Goal: Task Accomplishment & Management: Manage account settings

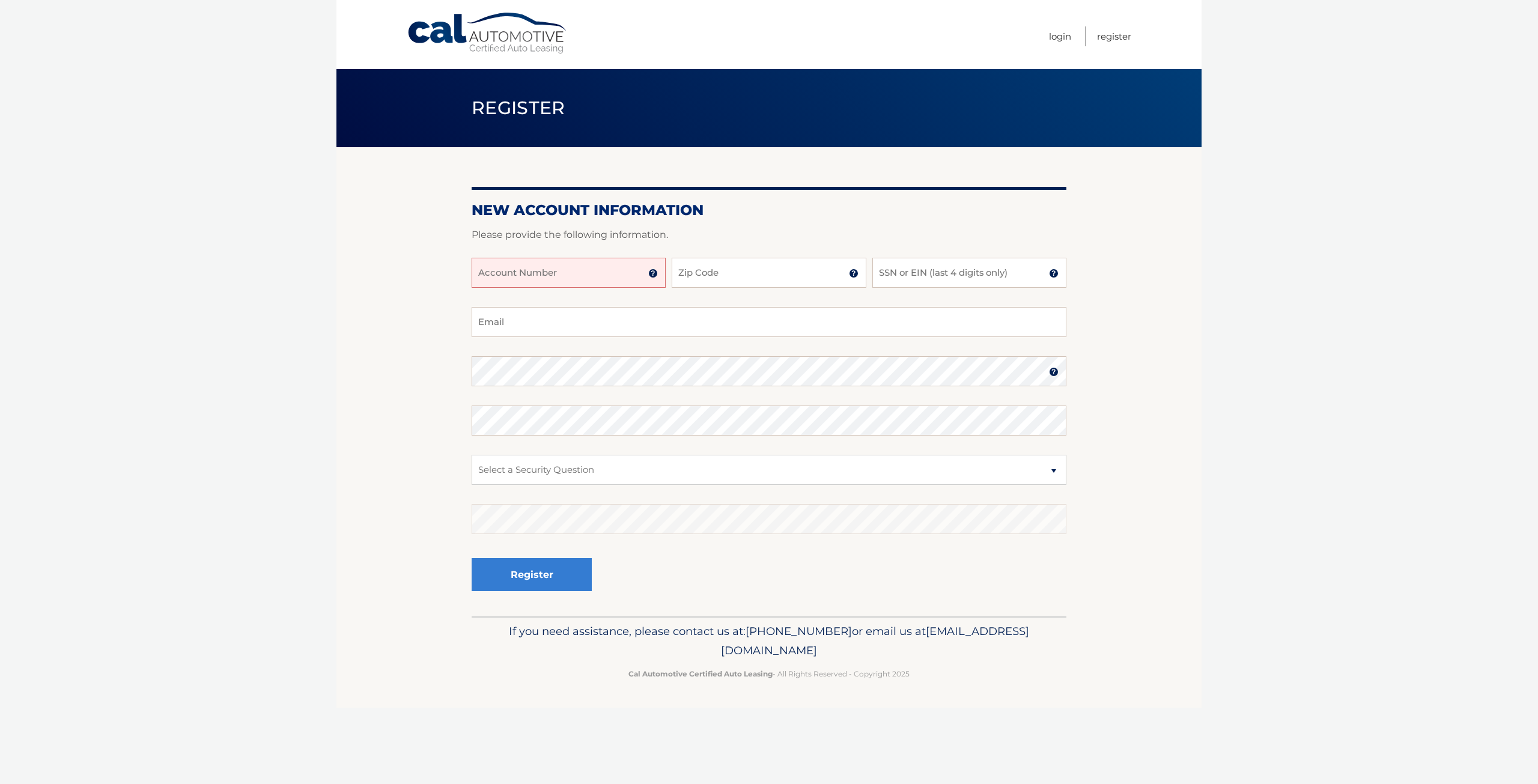
click at [1351, 209] on body "Cal Automotive Menu Login Register Register" at bounding box center [769, 392] width 1538 height 784
click at [1335, 177] on body "Cal Automotive Menu Login Register Register" at bounding box center [769, 392] width 1538 height 784
click at [1322, 443] on body "Cal Automotive Menu Login Register Register" at bounding box center [769, 392] width 1538 height 784
click at [1308, 389] on body "Cal Automotive Menu Login Register Register" at bounding box center [769, 392] width 1538 height 784
click at [550, 263] on input "Account Number" at bounding box center [568, 272] width 194 height 30
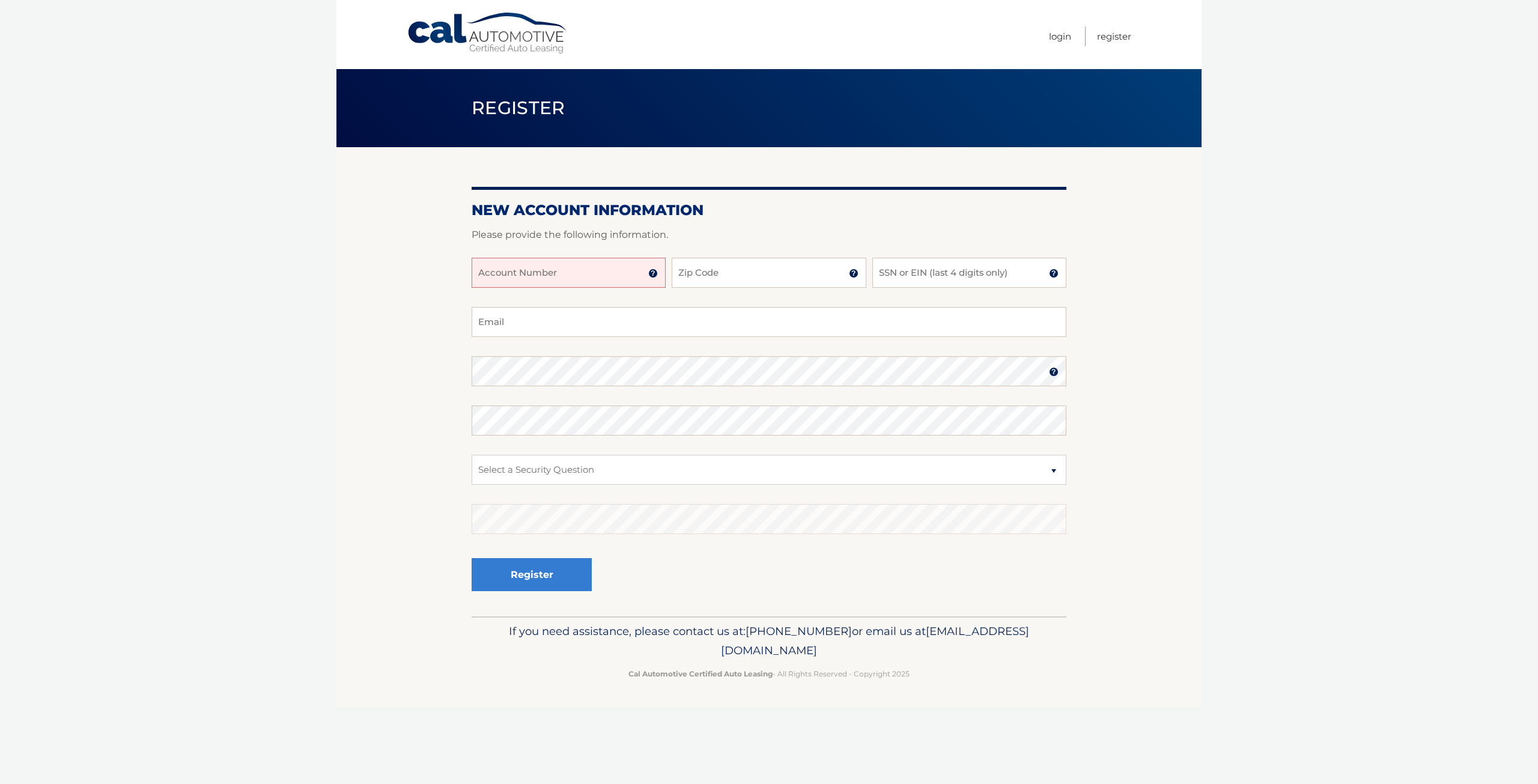
paste input "44455882942"
type input "44455882942"
click at [961, 274] on input "SSN or EIN (last 4 digits only)" at bounding box center [968, 272] width 194 height 30
type input "1395"
click at [755, 269] on input "Zip Code" at bounding box center [769, 272] width 194 height 30
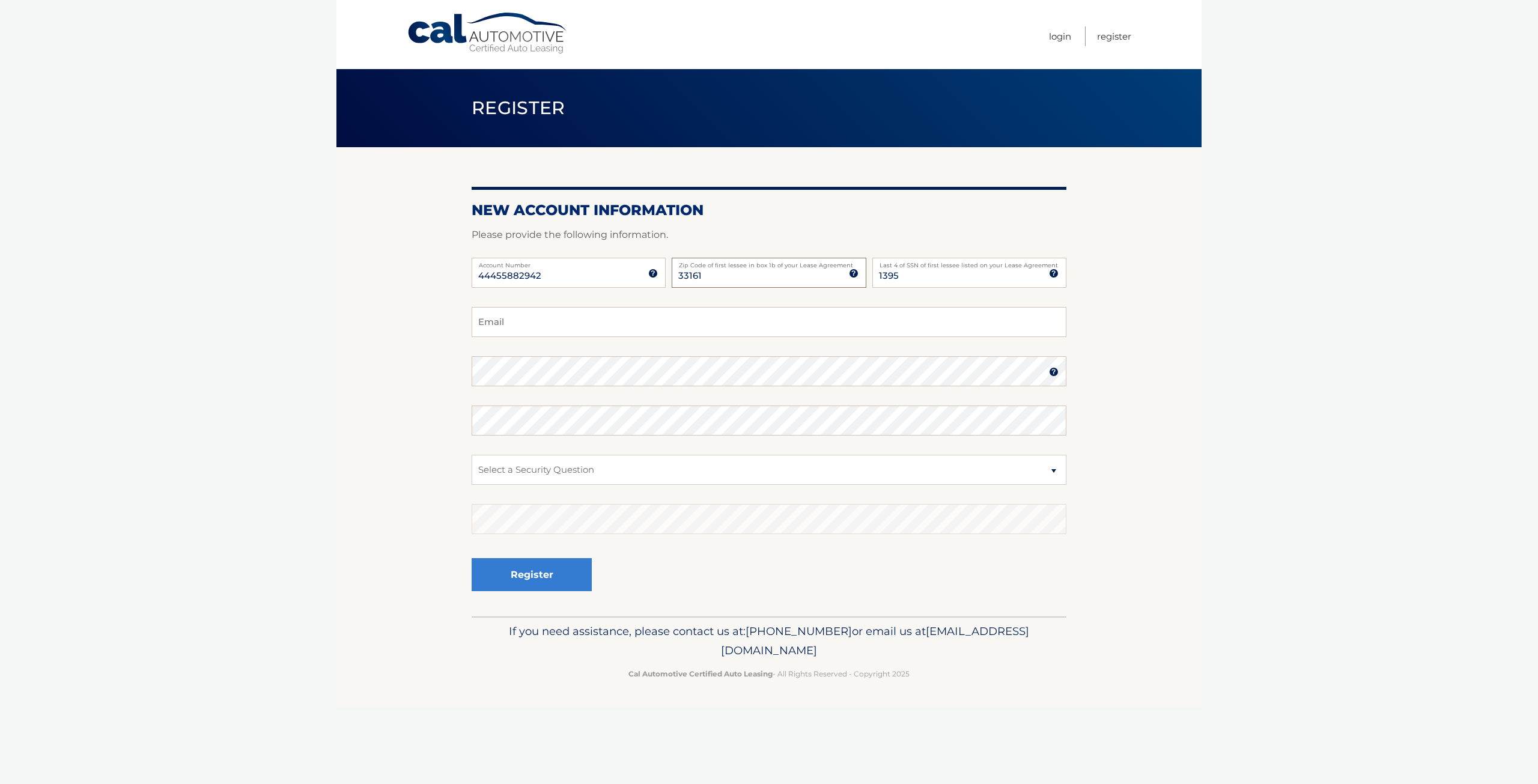
type input "33161"
type input "steve@supergoodhospitality.com"
click at [354, 419] on section "New Account Information Please provide the following information. 44455882942 A…" at bounding box center [769, 381] width 865 height 469
click at [662, 475] on select "Select a Security Question What was the name of your elementary school? What is…" at bounding box center [769, 469] width 595 height 30
select select "1"
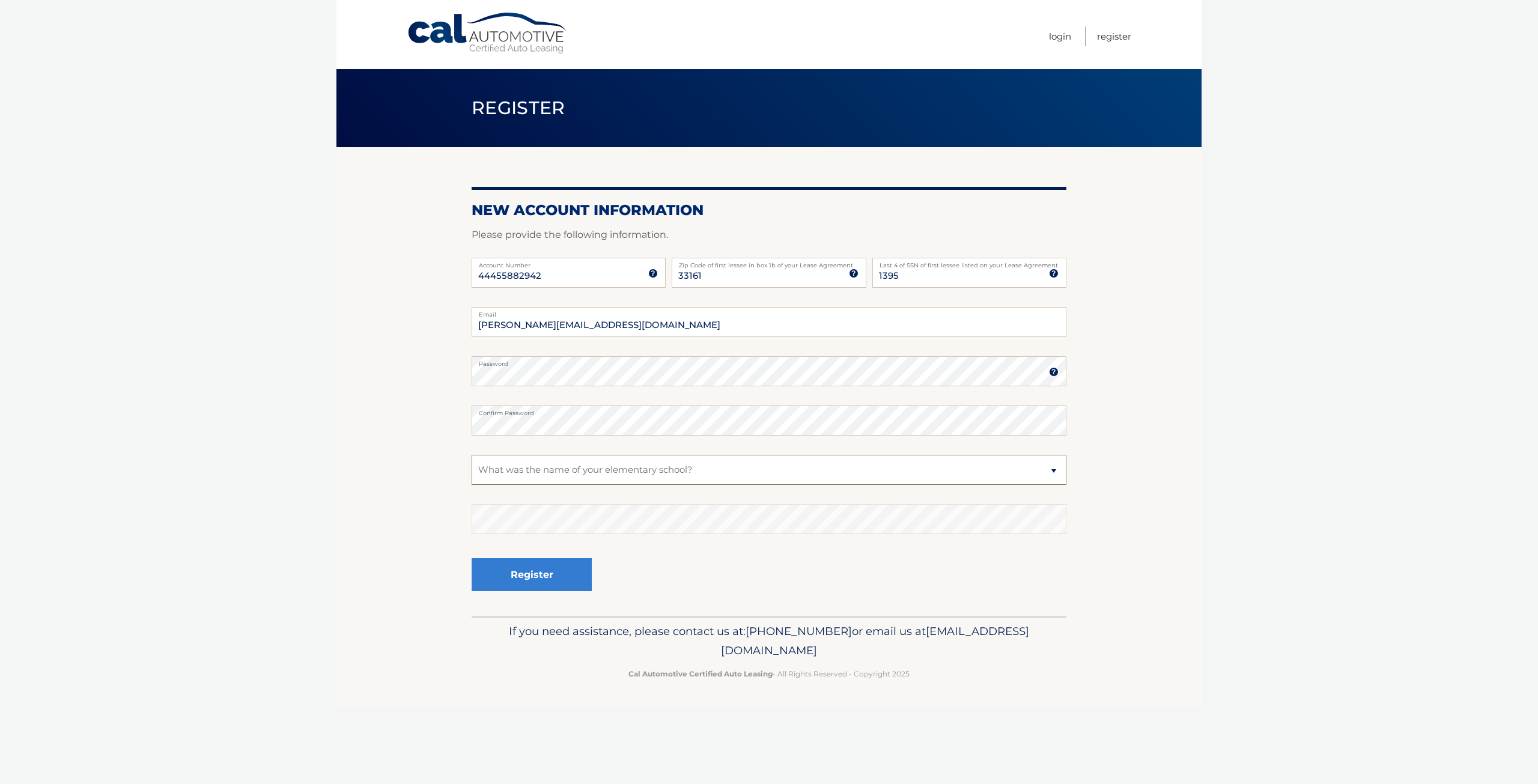
click at [471, 454] on select "Select a Security Question What was the name of your elementary school? What is…" at bounding box center [769, 469] width 595 height 30
click at [572, 564] on button "Register" at bounding box center [532, 574] width 120 height 33
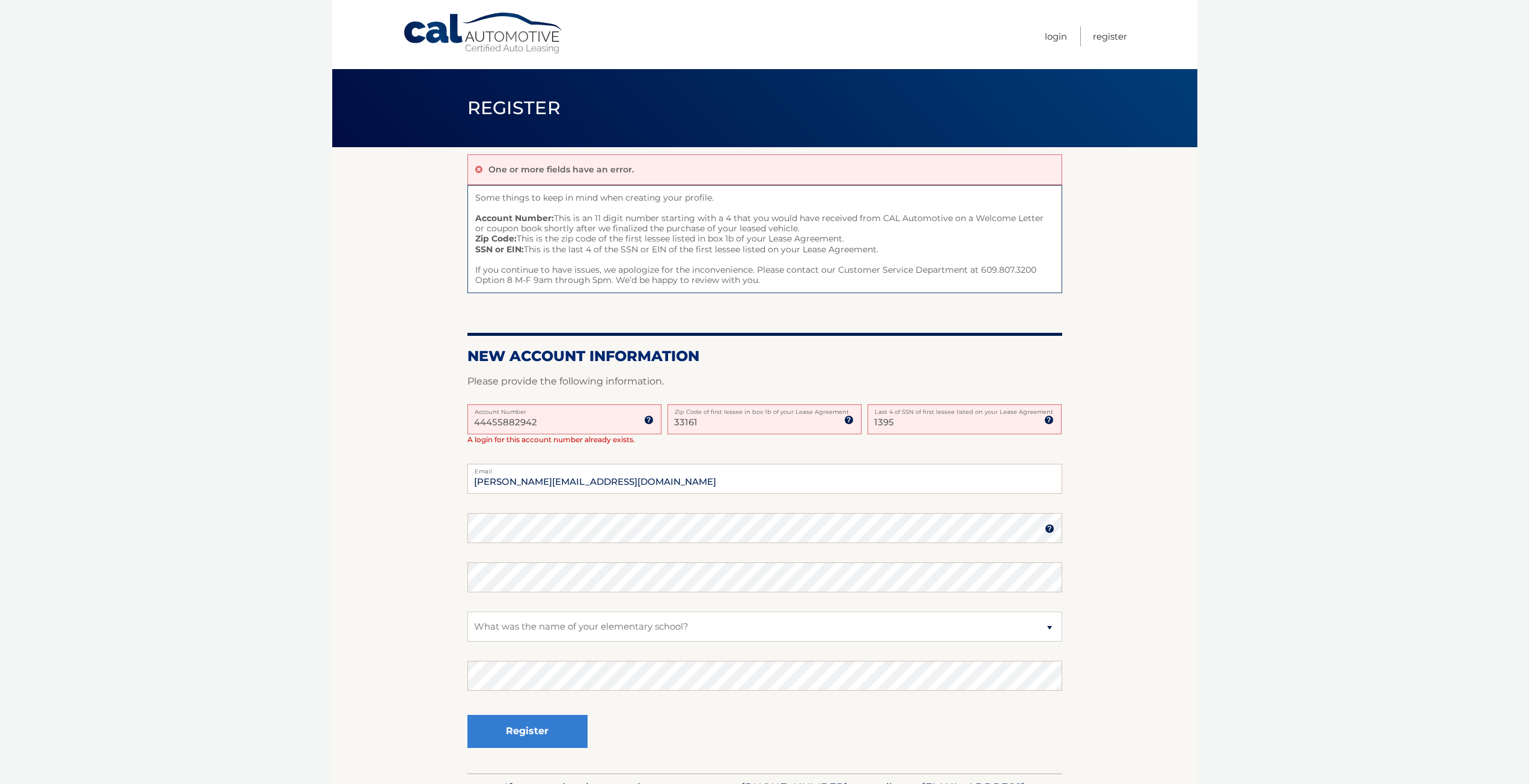
click at [582, 427] on input "44455882942" at bounding box center [564, 419] width 194 height 30
click at [1044, 38] on link "Login" at bounding box center [1055, 36] width 22 height 19
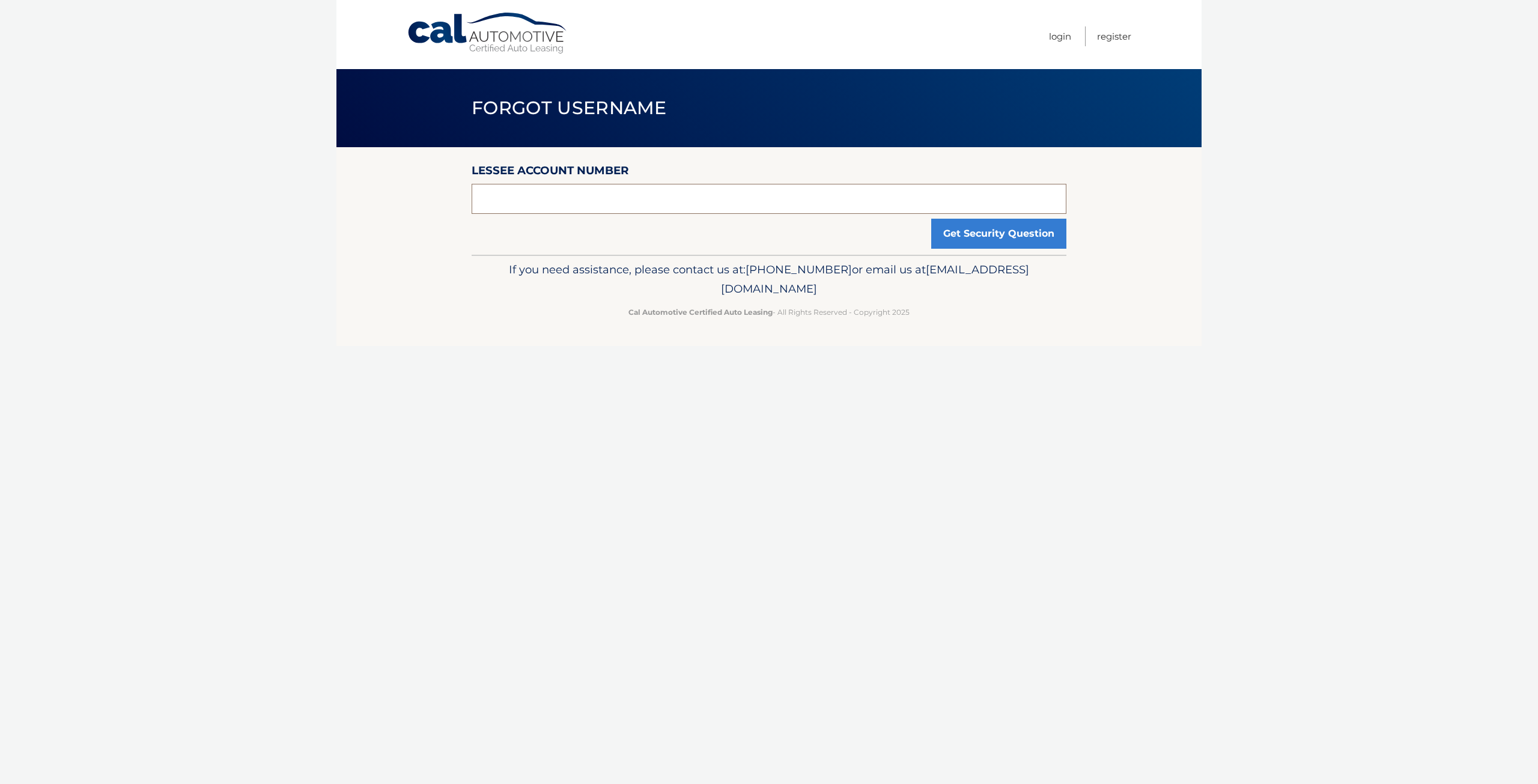
click at [746, 202] on input "text" at bounding box center [769, 199] width 595 height 30
paste input "44455882942"
type input "44455882942"
click at [953, 240] on button "Get Security Question" at bounding box center [999, 233] width 135 height 30
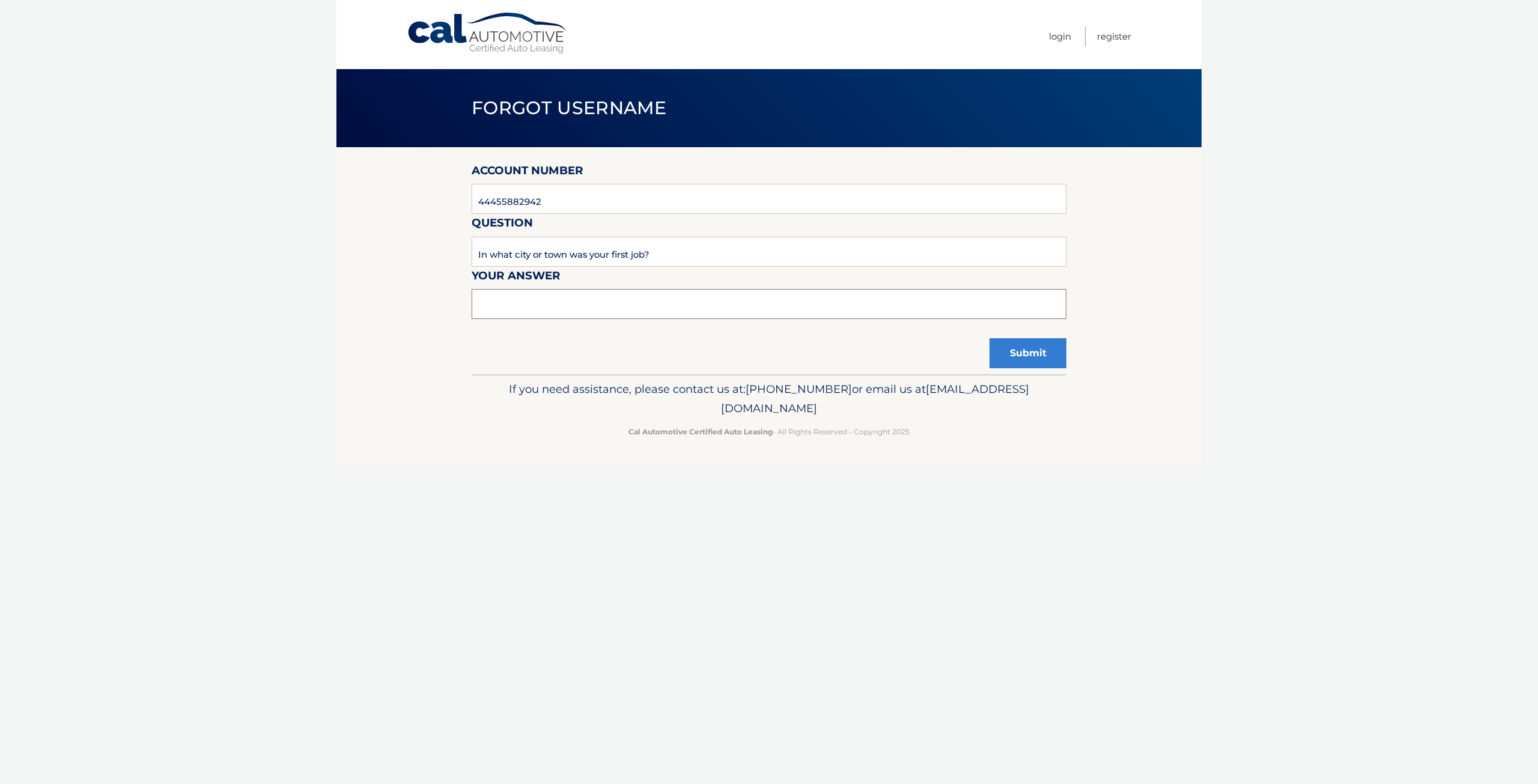
click at [652, 316] on input "text" at bounding box center [769, 304] width 595 height 30
type input "coral [PERSON_NAME]"
click at [990, 338] on button "Submit" at bounding box center [1028, 353] width 77 height 30
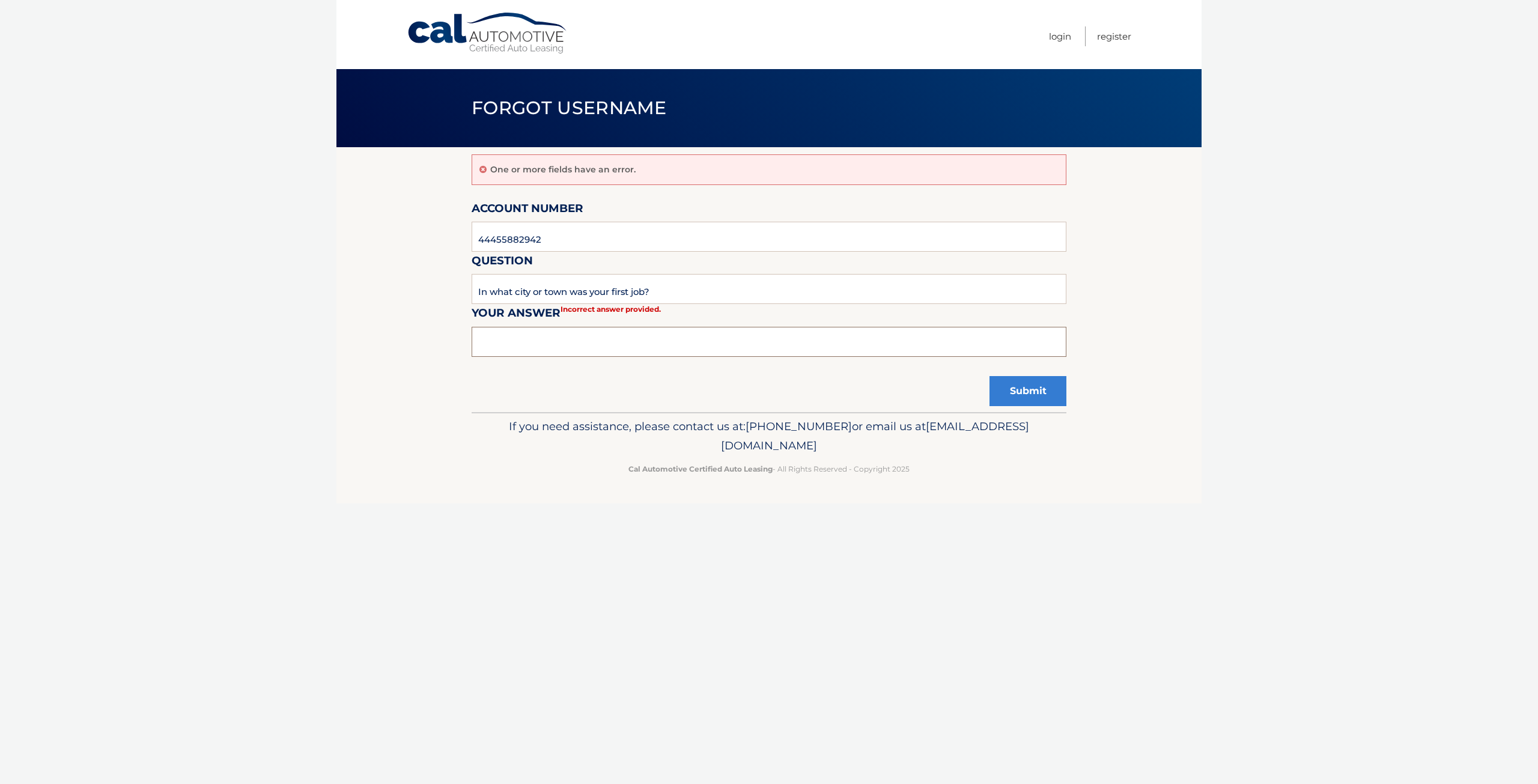
click at [657, 352] on input "text" at bounding box center [769, 342] width 595 height 30
type input "coral gables"
click at [990, 376] on button "Submit" at bounding box center [1028, 391] width 77 height 30
click at [680, 299] on input "In what city or town was your first job?" at bounding box center [769, 289] width 595 height 30
click at [685, 283] on input "In what city or town was your first job?" at bounding box center [769, 289] width 595 height 30
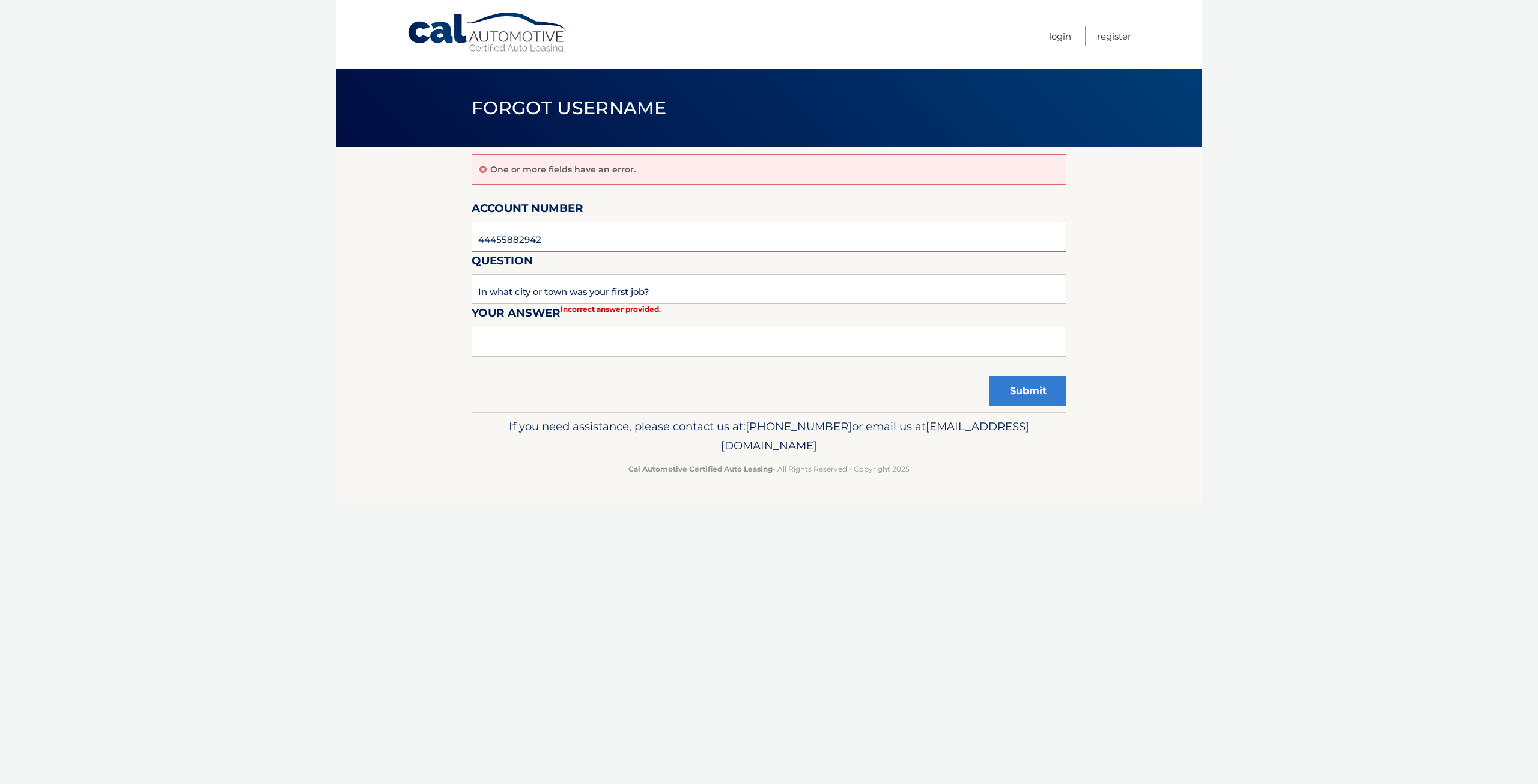
click at [647, 242] on input "44455882942" at bounding box center [769, 237] width 595 height 30
click at [646, 233] on input "44455882942" at bounding box center [769, 237] width 595 height 30
click at [649, 347] on input "text" at bounding box center [769, 342] width 595 height 30
type input "Coral Gables"
click at [793, 392] on div "One or more fields have an error. Account Number 44455882942 Question In what c…" at bounding box center [769, 279] width 595 height 265
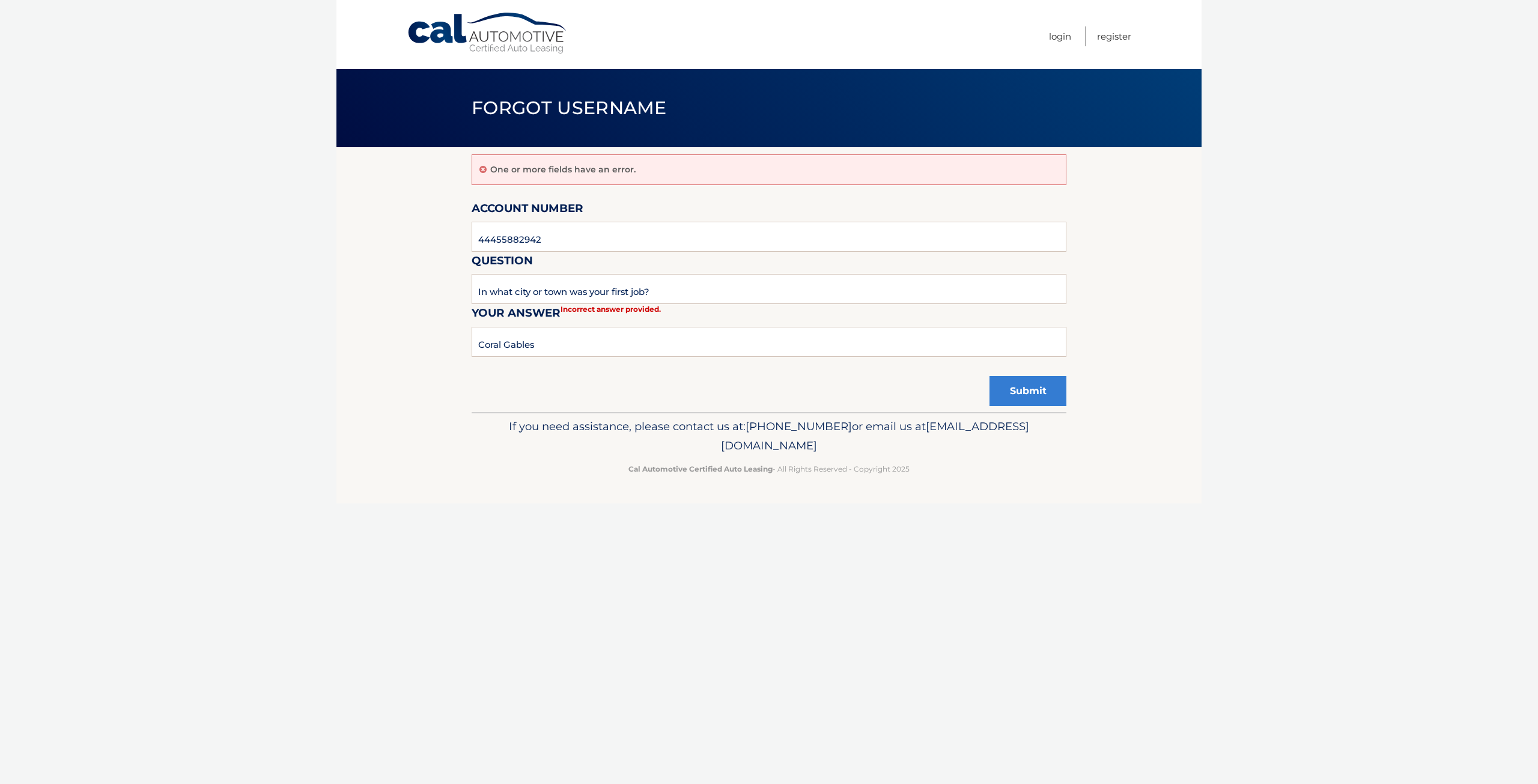
click at [1011, 447] on p "If you need assistance, please contact us at: [PHONE_NUMBER] or email us at [EM…" at bounding box center [769, 435] width 579 height 38
click at [1014, 387] on button "Submit" at bounding box center [1028, 391] width 77 height 30
click at [949, 272] on form "Account Number 44455882942 Question In what city or town was your first job? Yo…" at bounding box center [769, 285] width 595 height 171
click at [1412, 181] on body "Cal Automotive Menu Login Register Forgot Username" at bounding box center [769, 392] width 1538 height 784
click at [515, 447] on p "If you need assistance, please contact us at: [PHONE_NUMBER] or email us at [EM…" at bounding box center [769, 435] width 579 height 38
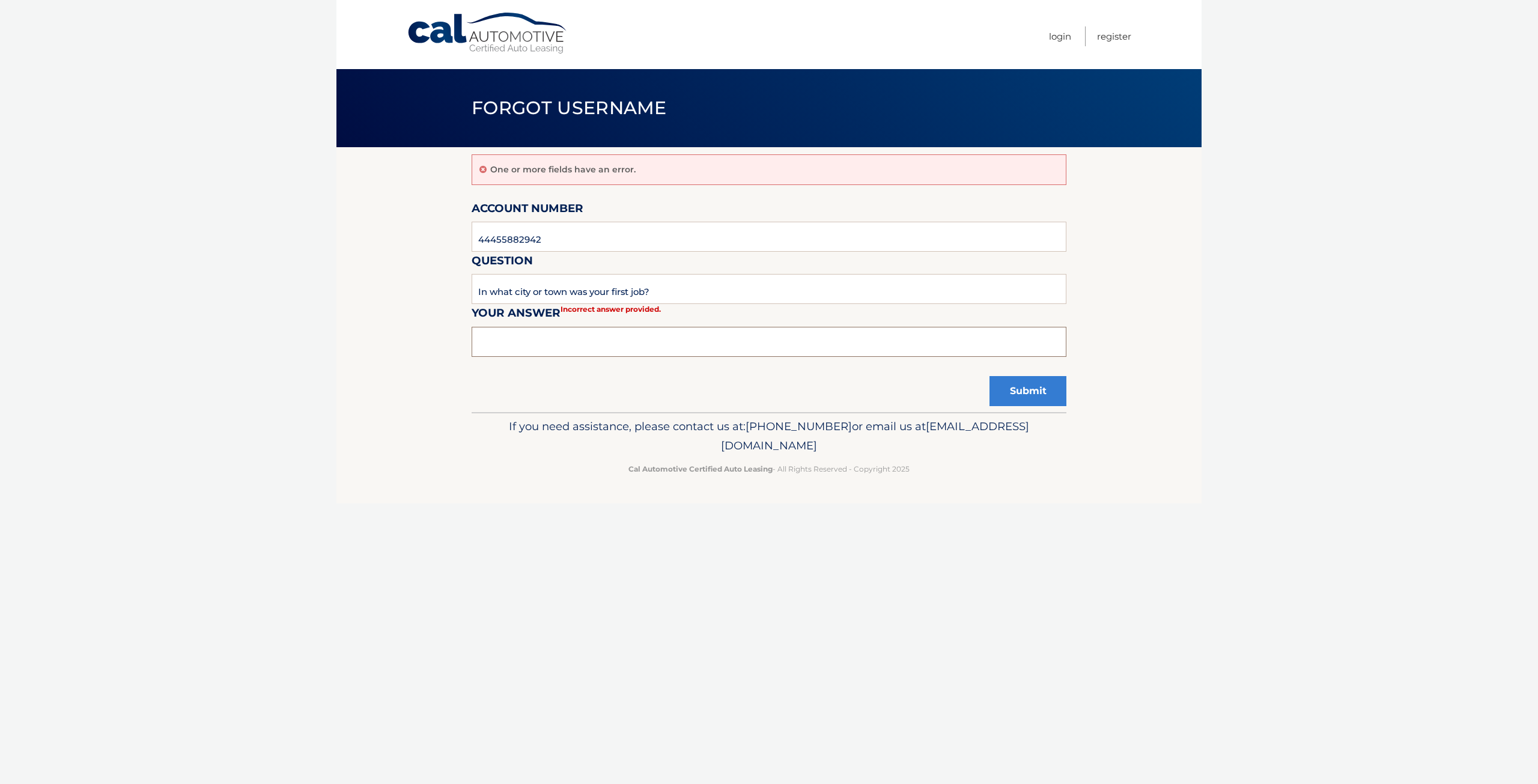
click at [553, 350] on input "text" at bounding box center [769, 342] width 595 height 30
type input "[GEOGRAPHIC_DATA]"
click at [1037, 392] on button "Submit" at bounding box center [1028, 391] width 77 height 30
click at [608, 341] on input "text" at bounding box center [769, 342] width 595 height 30
type input "Miami"
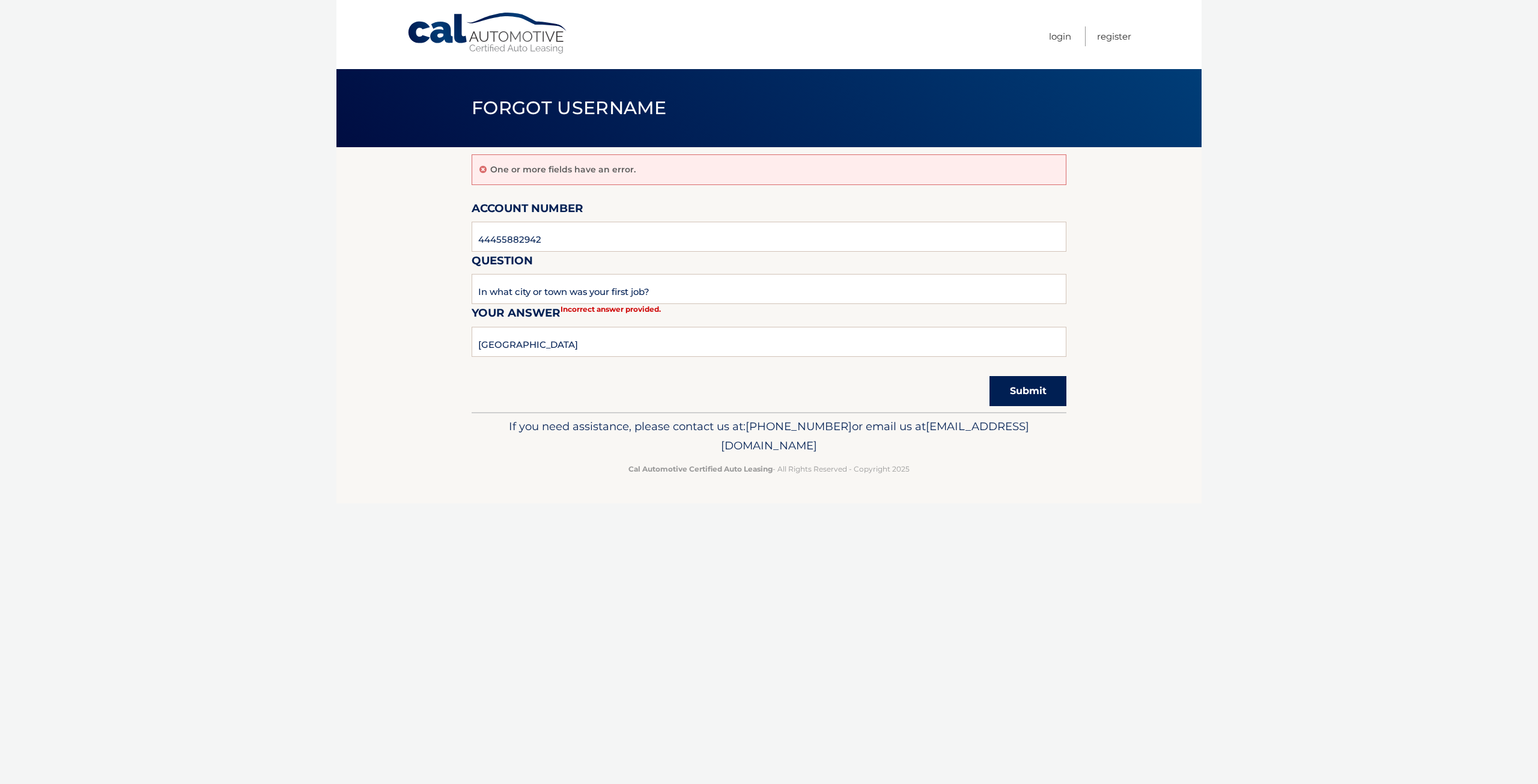
click at [1043, 397] on button "Submit" at bounding box center [1028, 391] width 77 height 30
drag, startPoint x: 1095, startPoint y: 325, endPoint x: 1062, endPoint y: 148, distance: 180.0
click at [1095, 323] on section "One or more fields have an error. Account Number 44455882942 Question In what c…" at bounding box center [769, 279] width 865 height 265
drag, startPoint x: 1060, startPoint y: 48, endPoint x: 1064, endPoint y: 33, distance: 15.5
click at [1060, 42] on ul "Login Register" at bounding box center [1090, 34] width 82 height 69
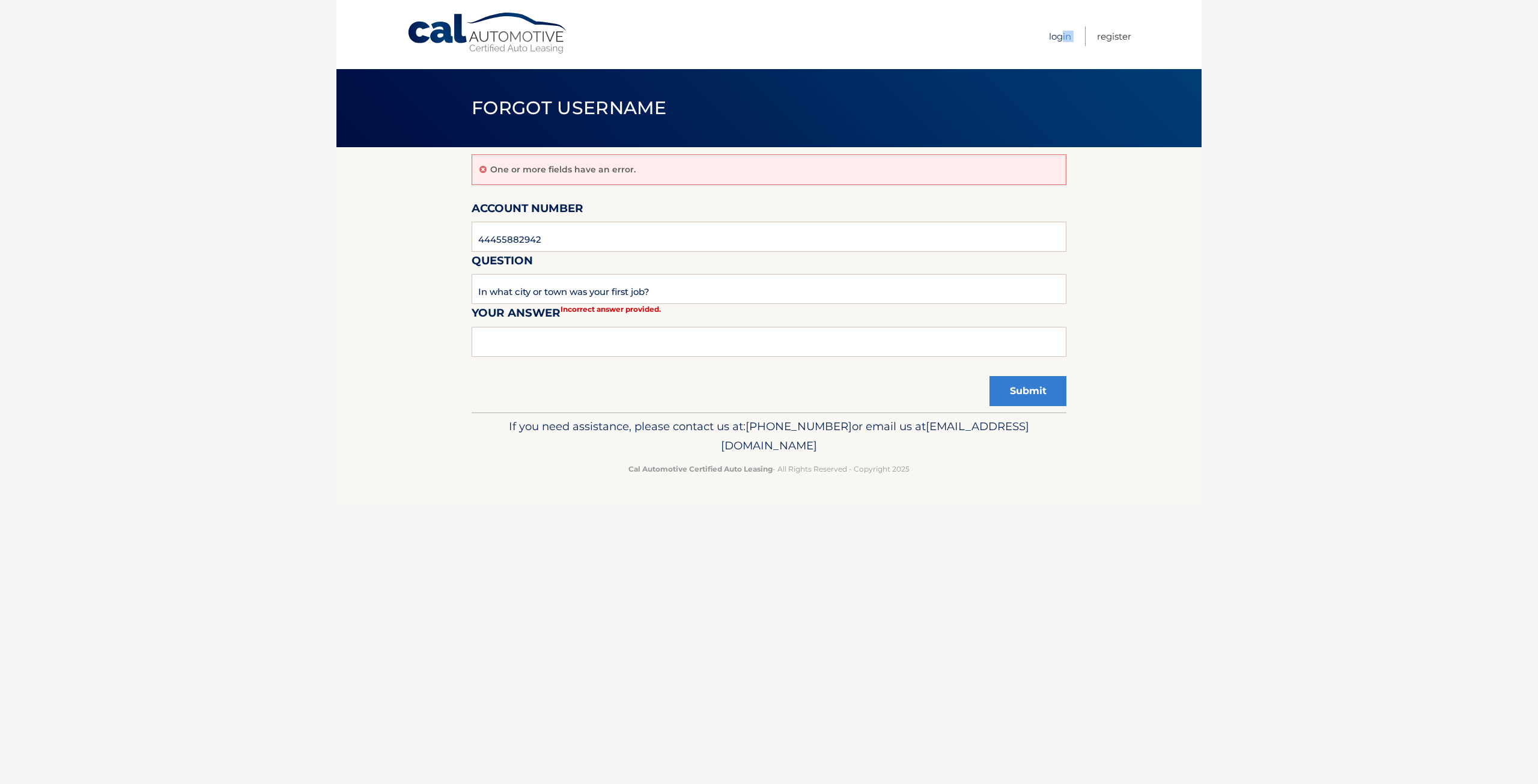
click at [1064, 33] on link "Login" at bounding box center [1060, 36] width 22 height 19
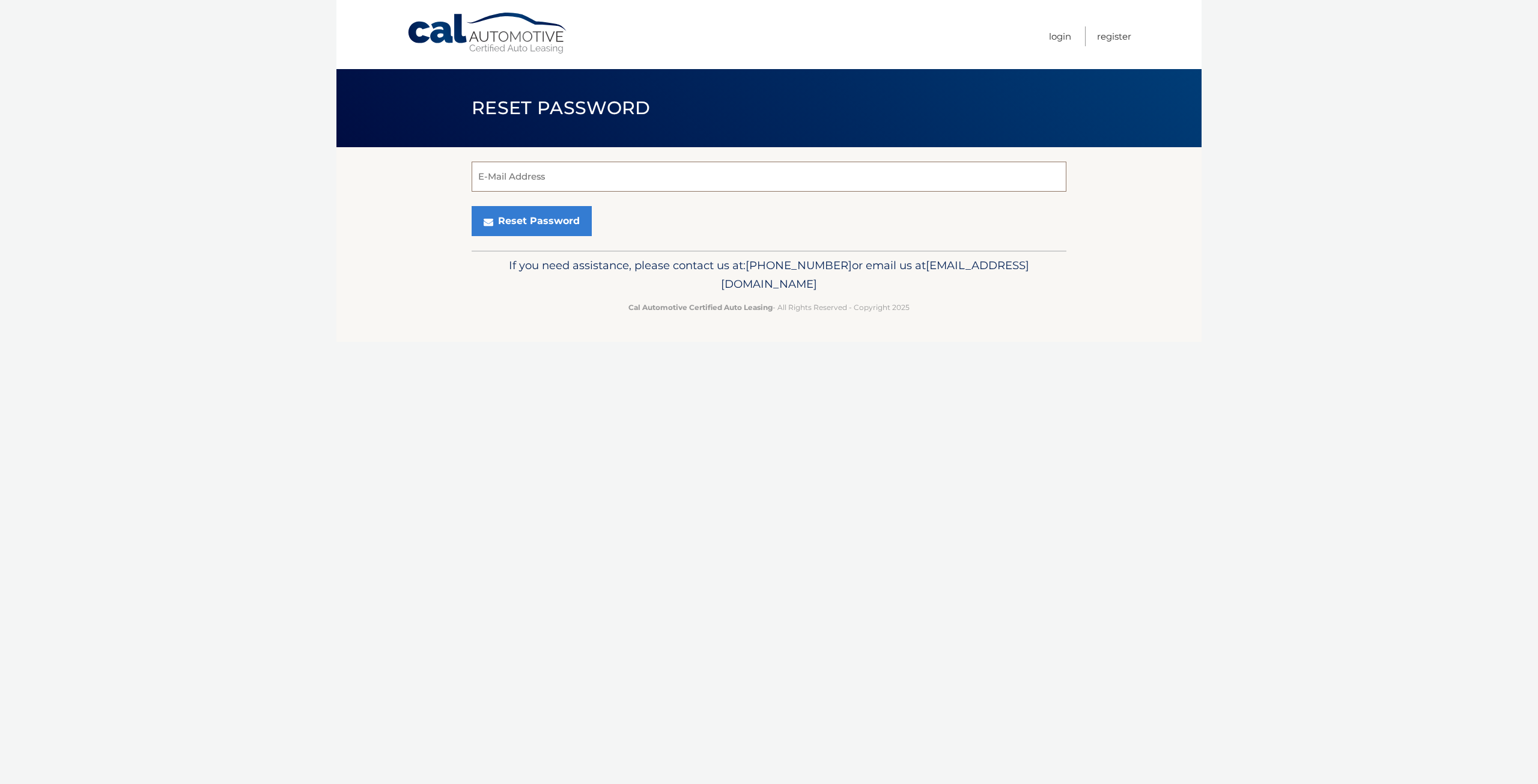
click at [647, 169] on input "E-Mail Address" at bounding box center [769, 177] width 595 height 30
type input "[PERSON_NAME][EMAIL_ADDRESS][DOMAIN_NAME]"
click at [492, 230] on button "Reset Password" at bounding box center [532, 221] width 120 height 30
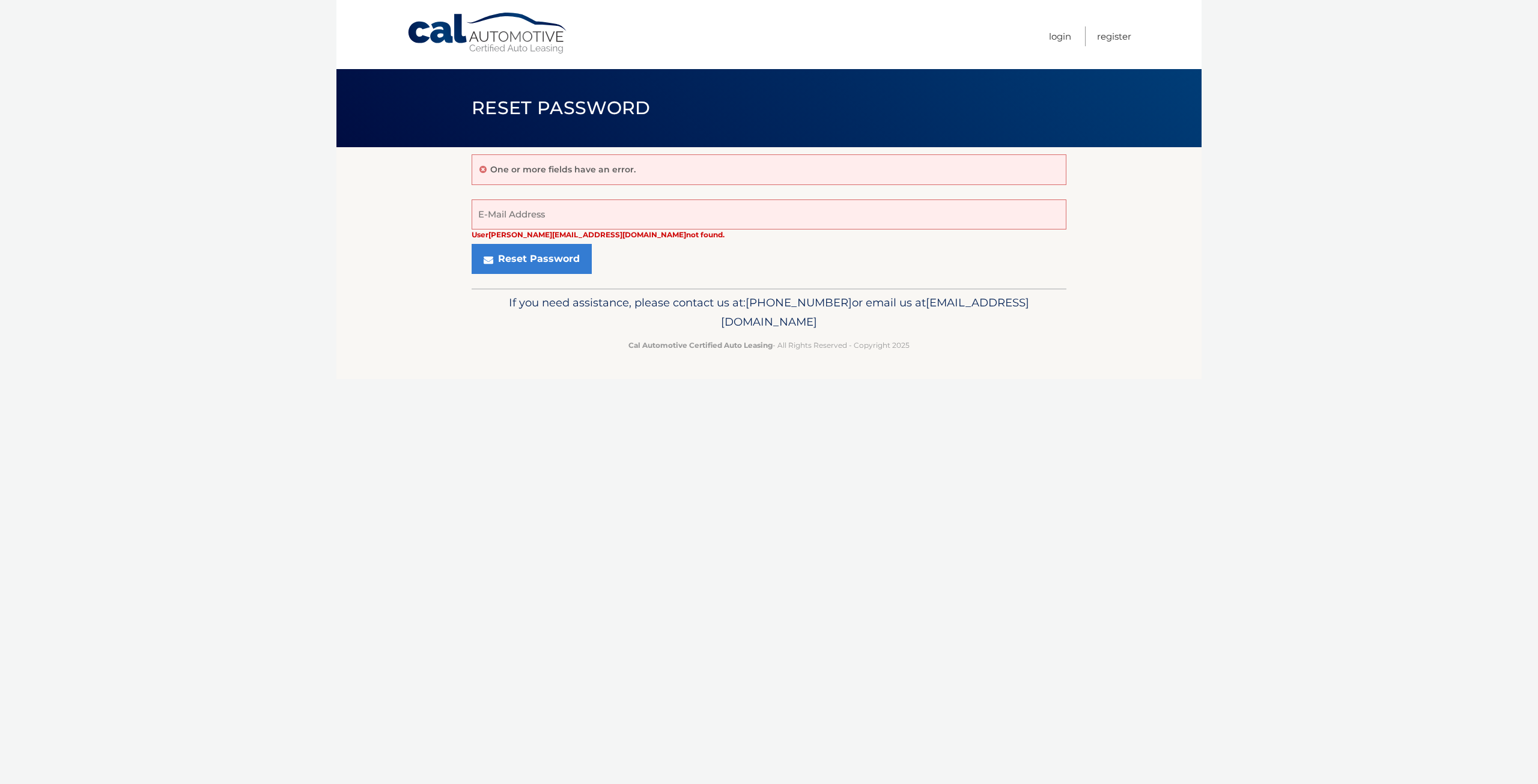
click at [752, 284] on div "One or more fields have an error. User [PERSON_NAME][EMAIL_ADDRESS][DOMAIN_NAME…" at bounding box center [769, 217] width 595 height 141
click at [648, 202] on input "steve@supergoodhospitality.com" at bounding box center [769, 215] width 595 height 30
click at [660, 212] on input "steve@supergoodhospitality.com" at bounding box center [769, 215] width 595 height 30
drag, startPoint x: 651, startPoint y: 215, endPoint x: 212, endPoint y: 236, distance: 439.5
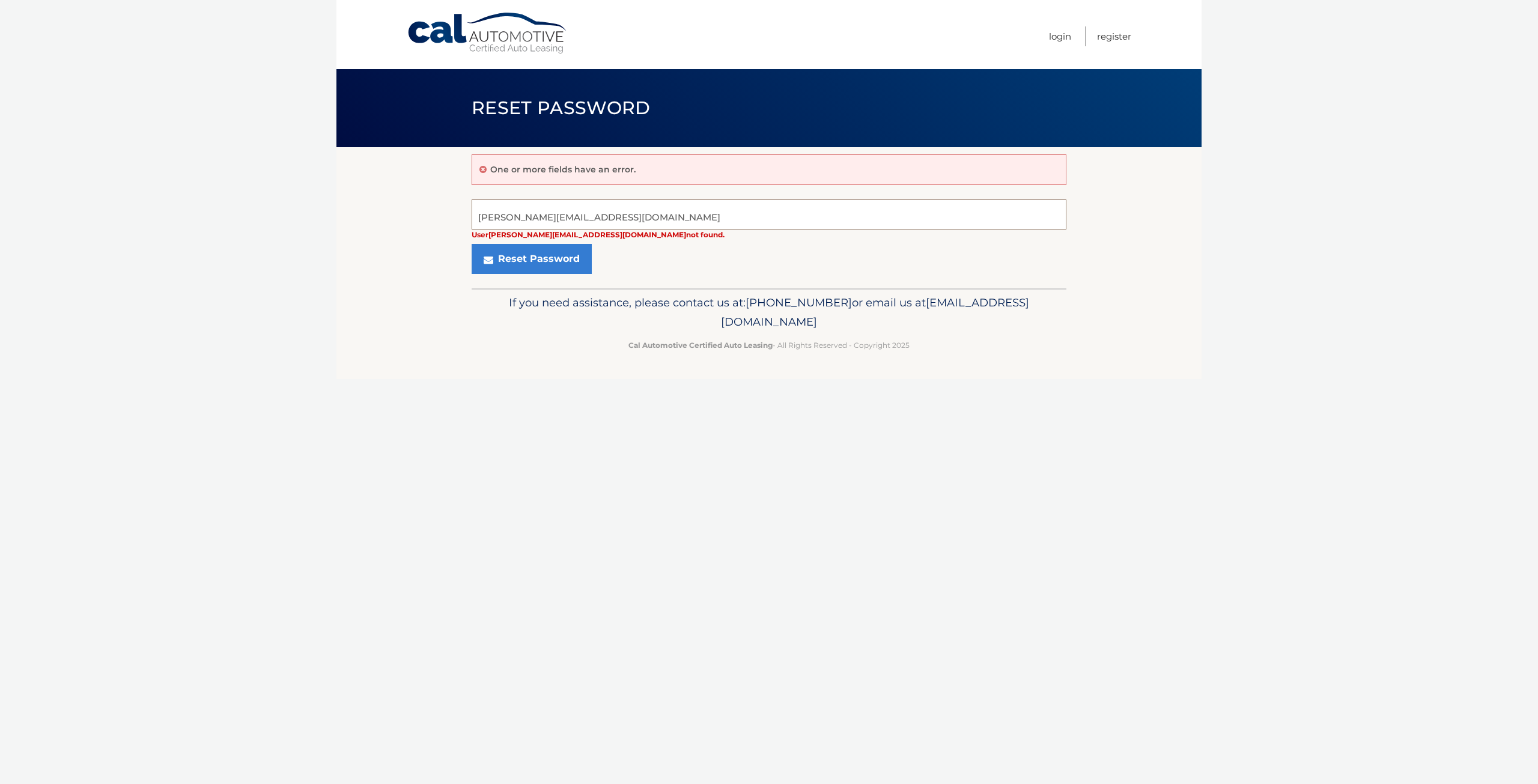
click at [212, 236] on body "Cal Automotive Menu Login Register Reset Password" at bounding box center [769, 392] width 1538 height 784
type input "[PERSON_NAME][EMAIL_ADDRESS][PERSON_NAME][DOMAIN_NAME]"
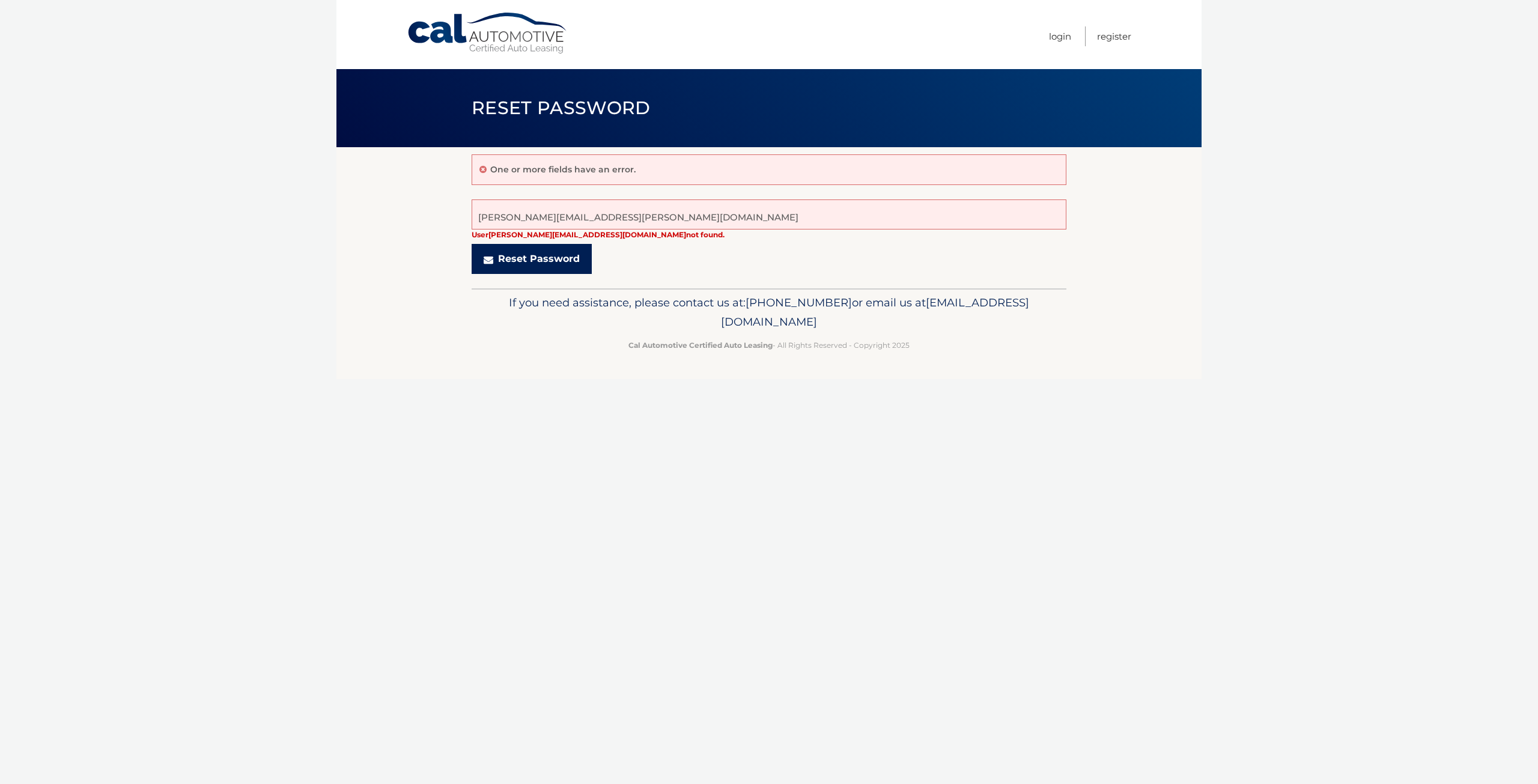
click at [548, 262] on button "Reset Password" at bounding box center [532, 259] width 120 height 30
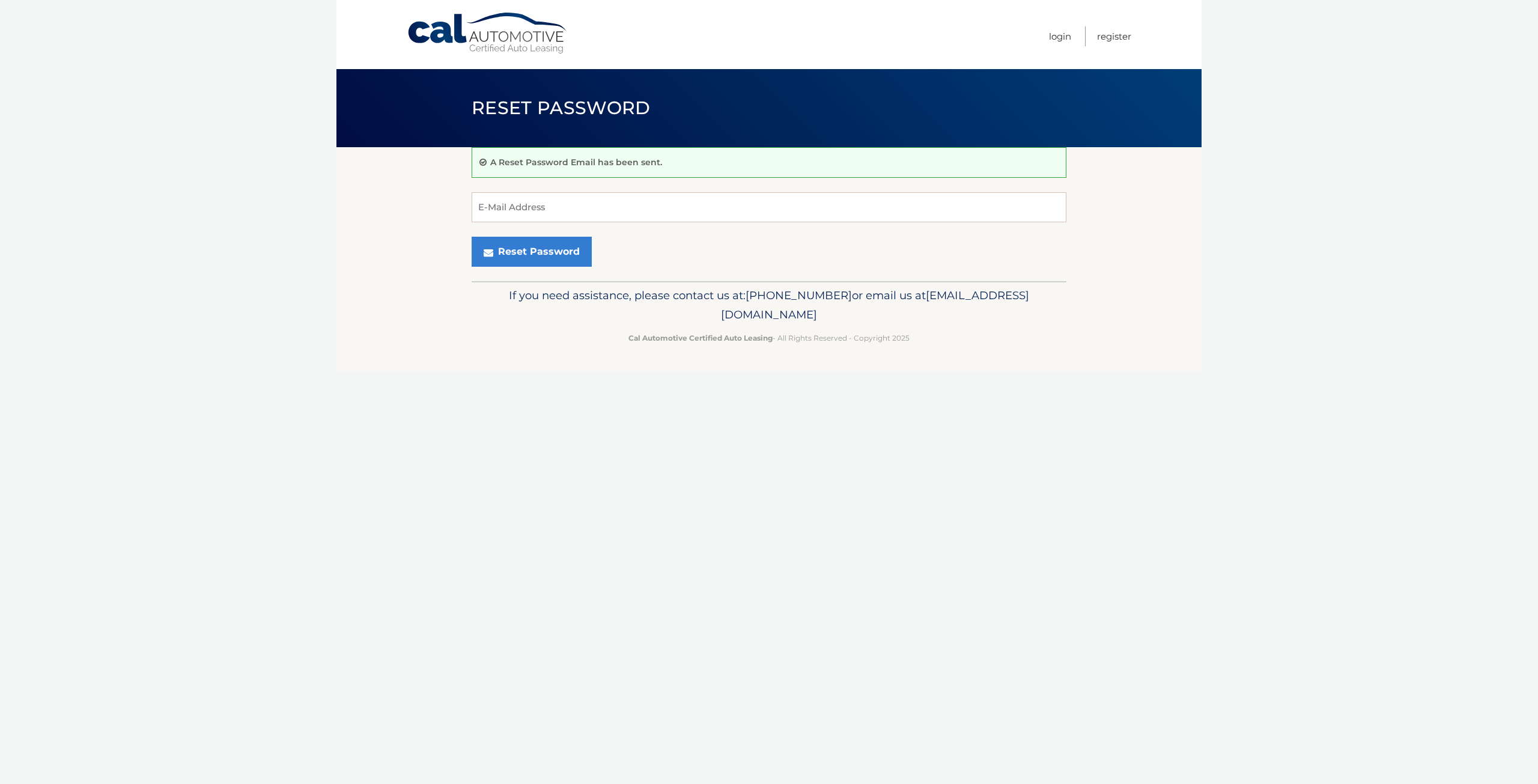
click at [395, 202] on section "A Reset Password Email has been sent. E-Mail Address Reset Password" at bounding box center [769, 213] width 865 height 133
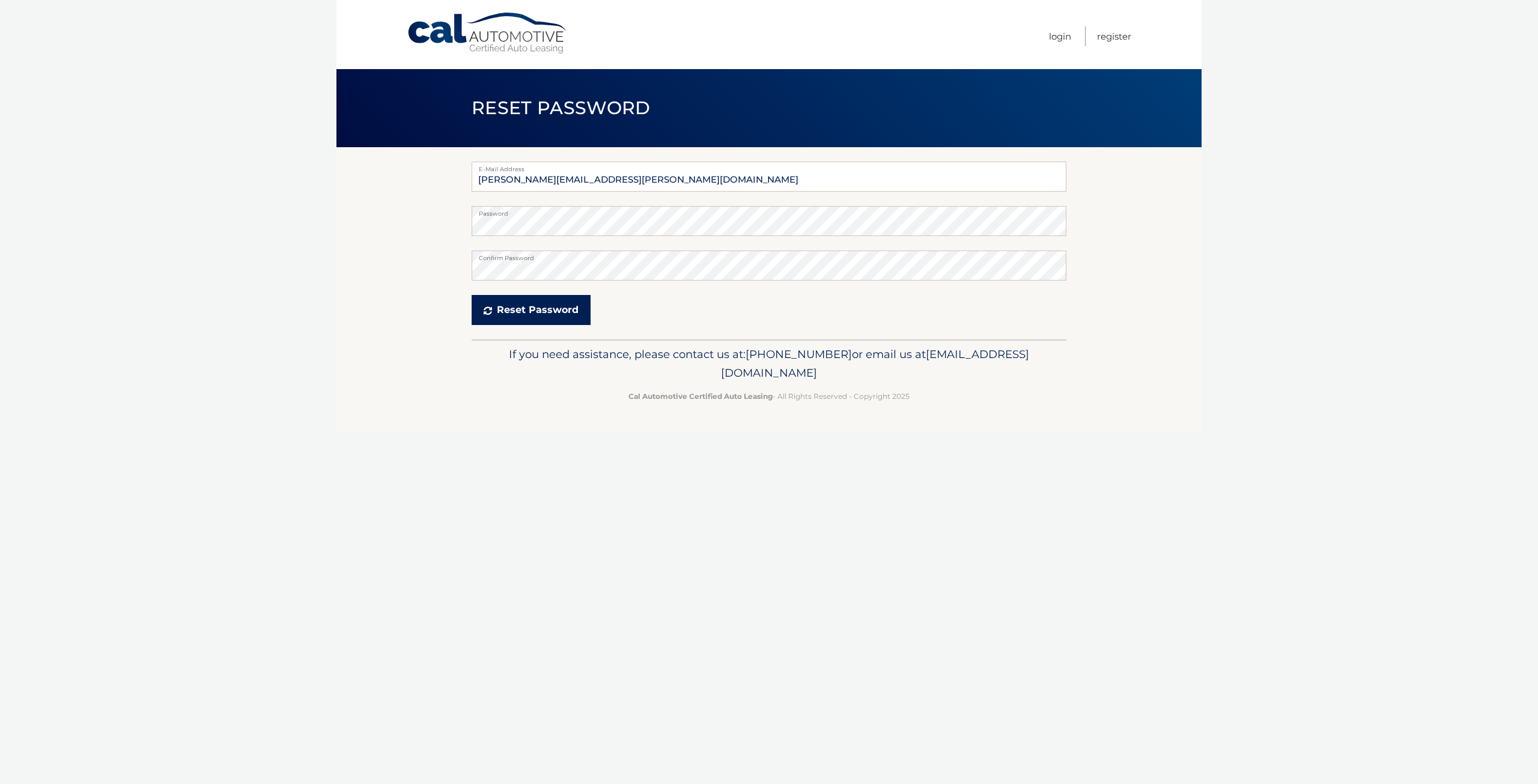
click at [538, 321] on button "Reset Password" at bounding box center [531, 310] width 119 height 30
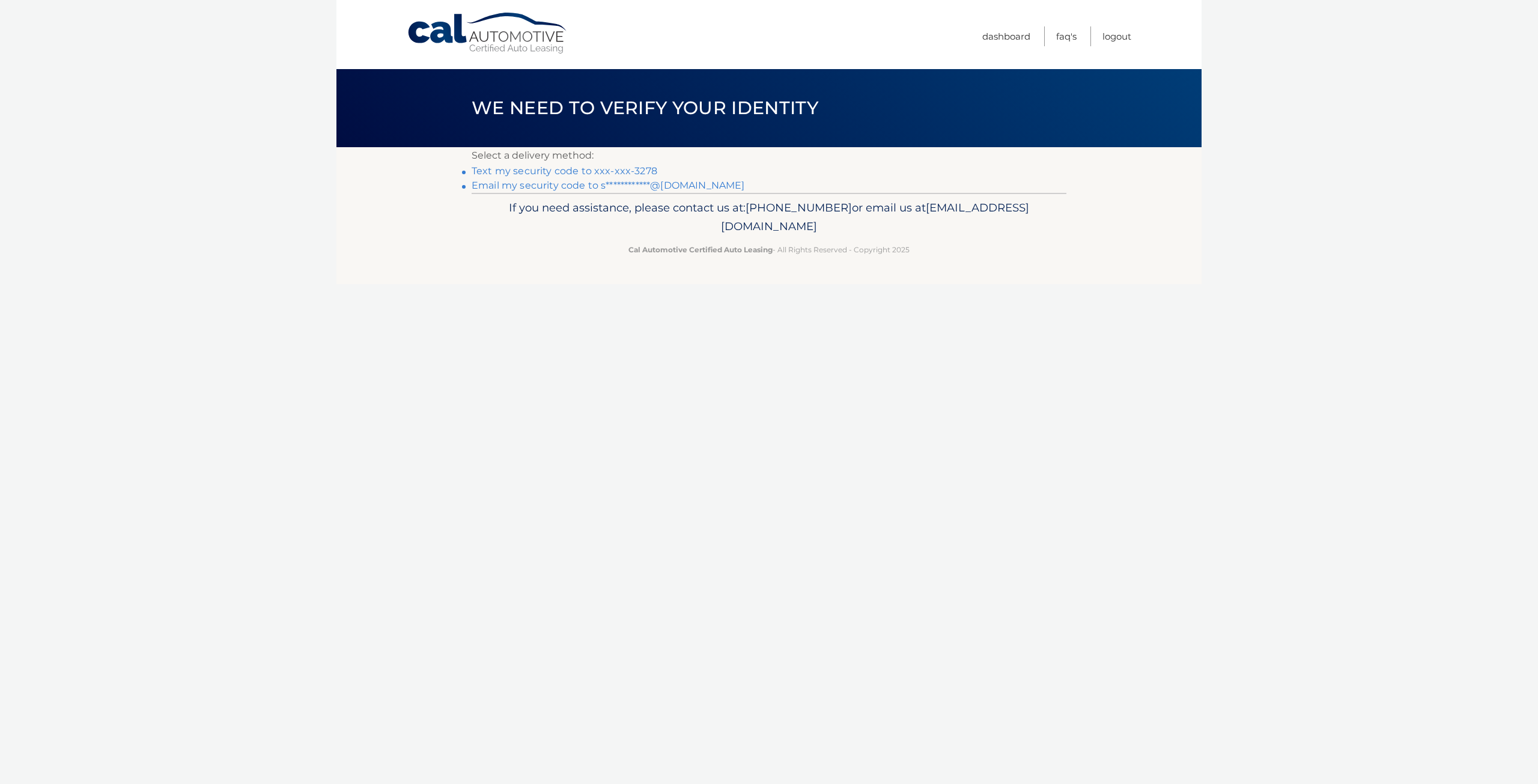
click at [568, 187] on link "**********" at bounding box center [608, 185] width 272 height 11
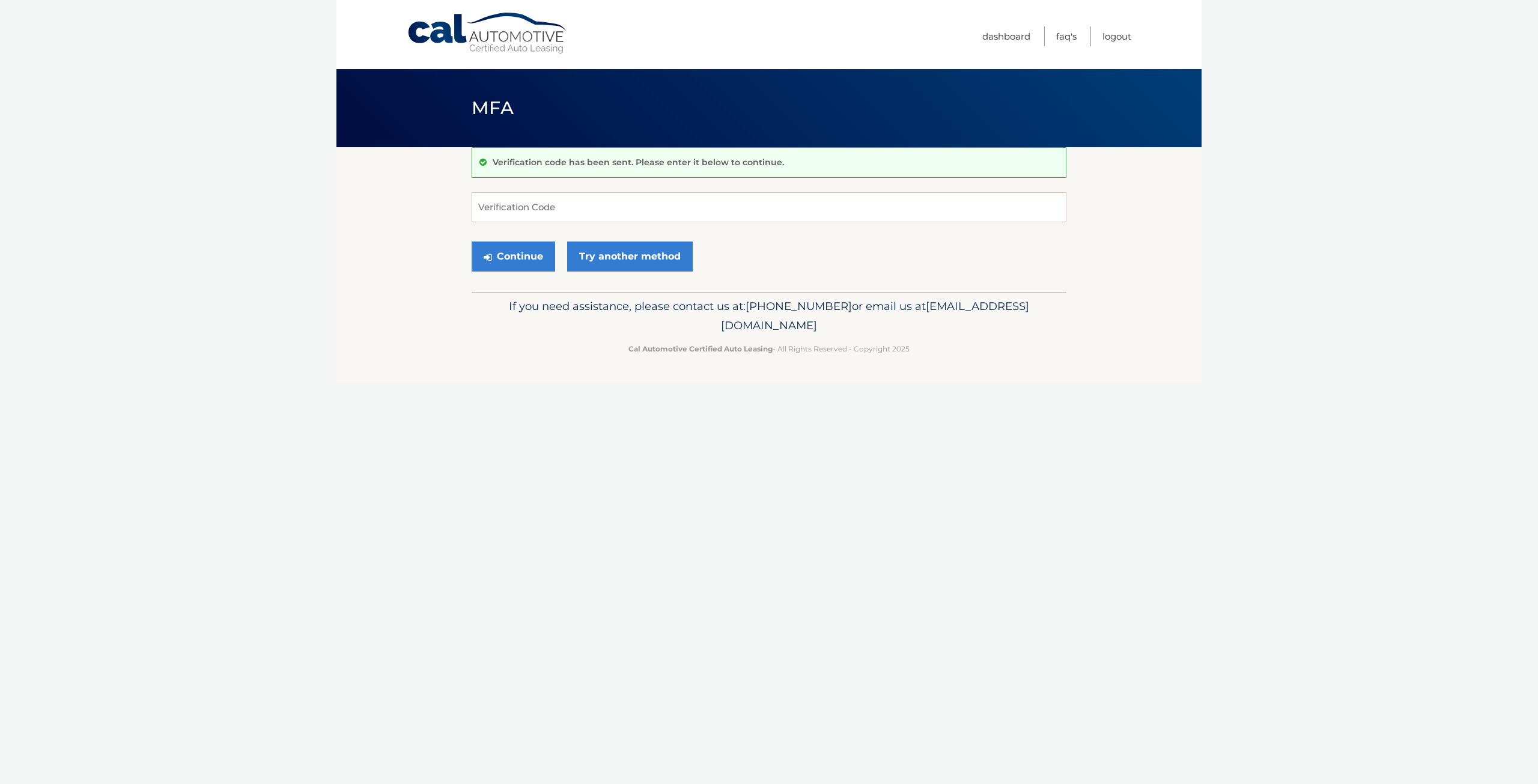
click at [715, 184] on div "Verification code has been sent. Please enter it below to continue. Verificatio…" at bounding box center [769, 219] width 595 height 145
click at [710, 194] on input "Verification Code" at bounding box center [769, 207] width 595 height 30
paste input "226116"
click at [509, 250] on button "Continue" at bounding box center [513, 256] width 83 height 30
click at [591, 204] on input "226116" at bounding box center [769, 207] width 595 height 30
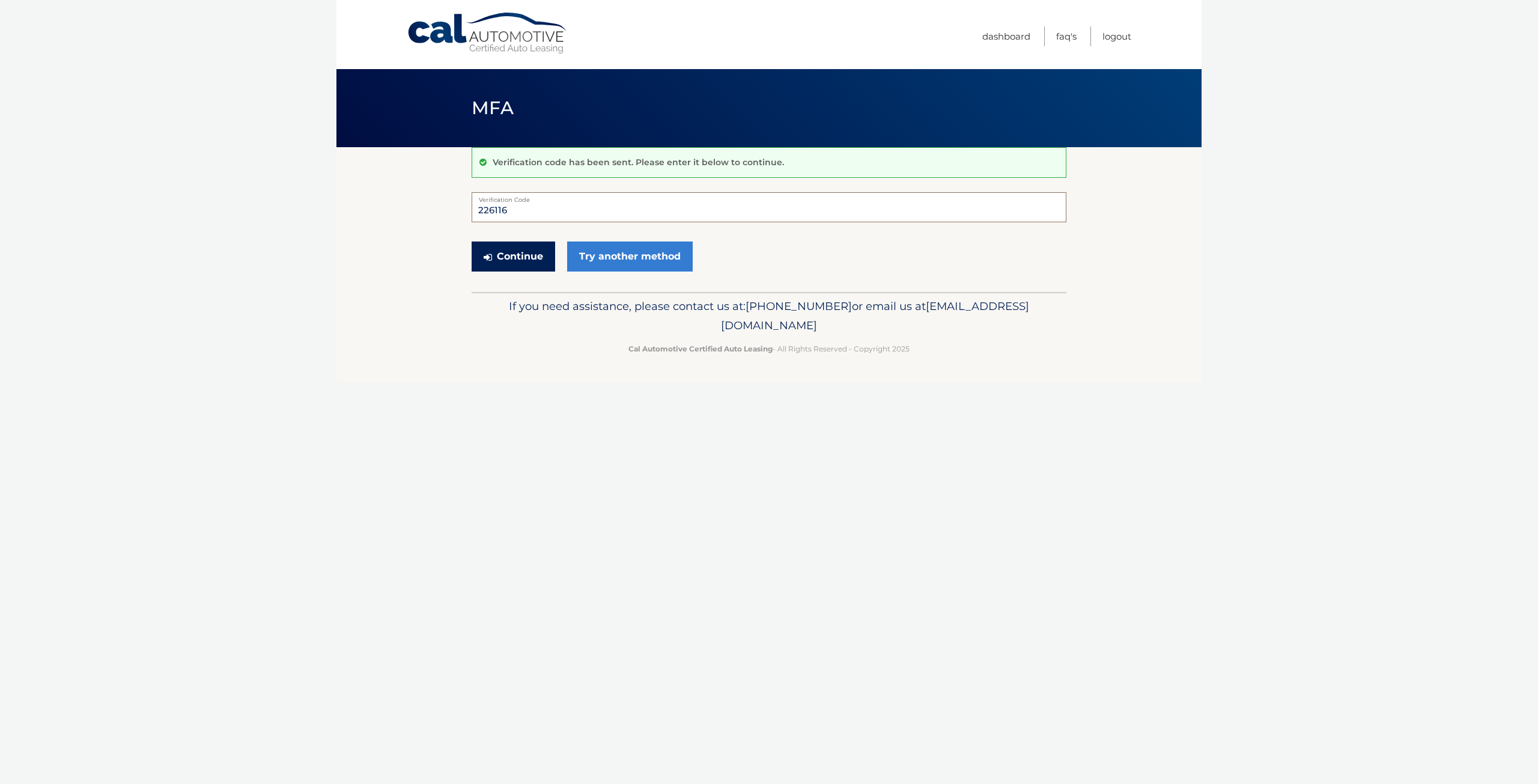
type input "226116"
click at [518, 262] on button "Continue" at bounding box center [513, 256] width 83 height 30
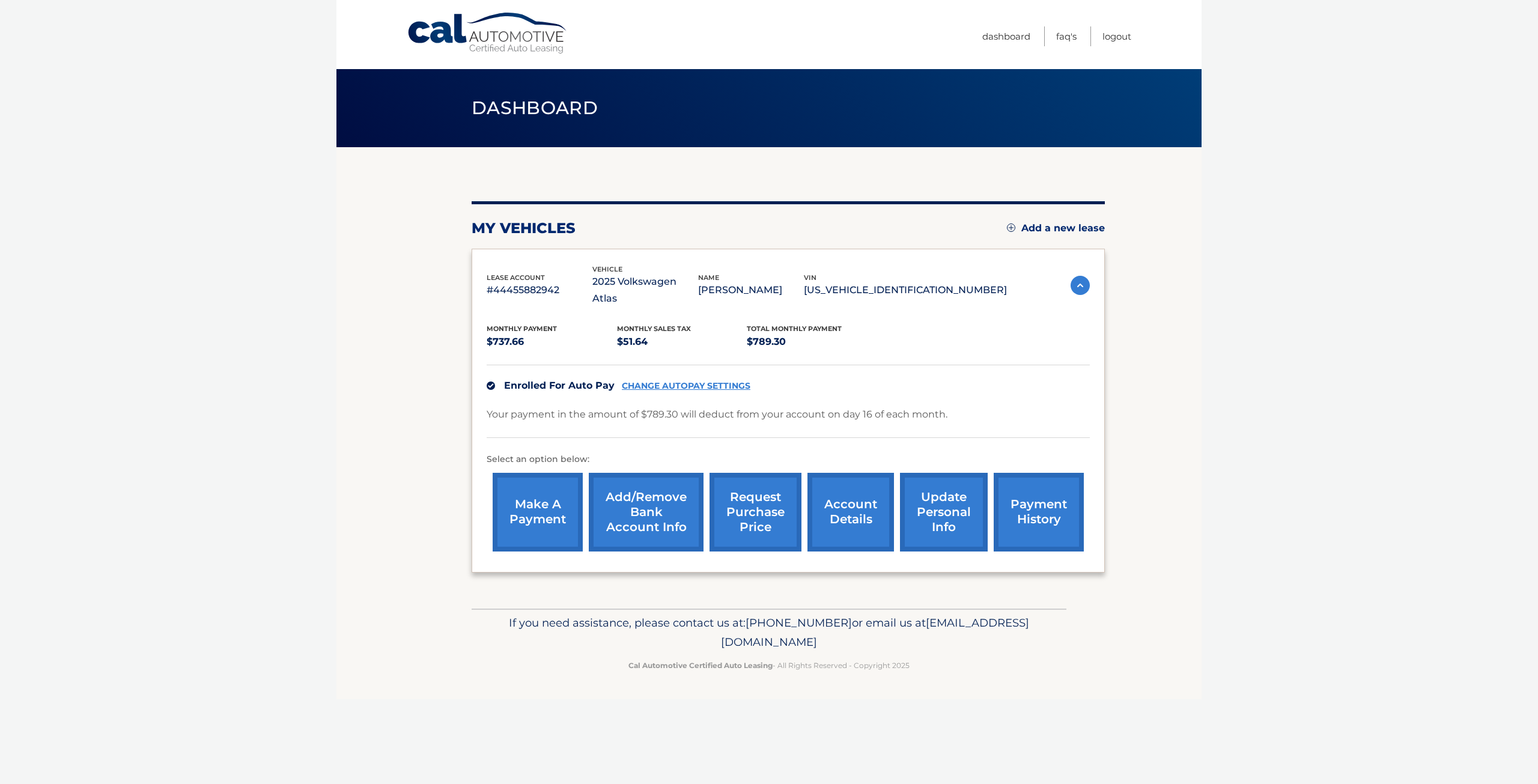
click at [448, 330] on section "my vehicles Add a new lease lease account #44455882942 vehicle 2025 Volkswagen …" at bounding box center [769, 377] width 865 height 461
click at [431, 317] on section "my vehicles Add a new lease lease account #44455882942 vehicle 2025 Volkswagen …" at bounding box center [769, 377] width 865 height 461
click at [432, 318] on section "my vehicles Add a new lease lease account #44455882942 vehicle 2025 Volkswagen …" at bounding box center [769, 377] width 865 height 461
click at [1219, 140] on body "Cal Automotive Menu Dashboard FAQ's Logout" at bounding box center [769, 392] width 1538 height 784
click at [673, 282] on p "2025 Volkswagen Atlas" at bounding box center [646, 290] width 106 height 34
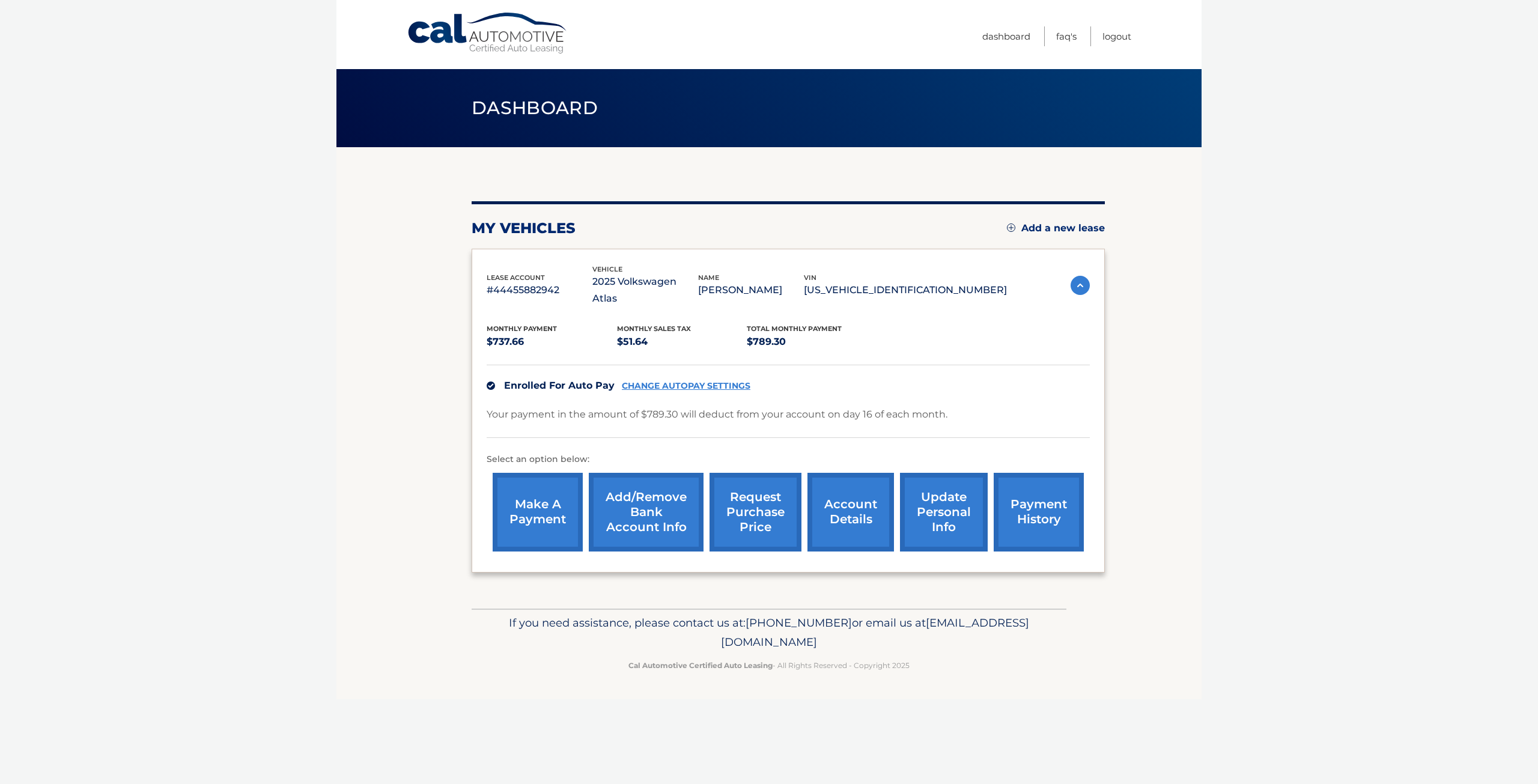
click at [673, 282] on p "2025 Volkswagen Atlas" at bounding box center [646, 290] width 106 height 34
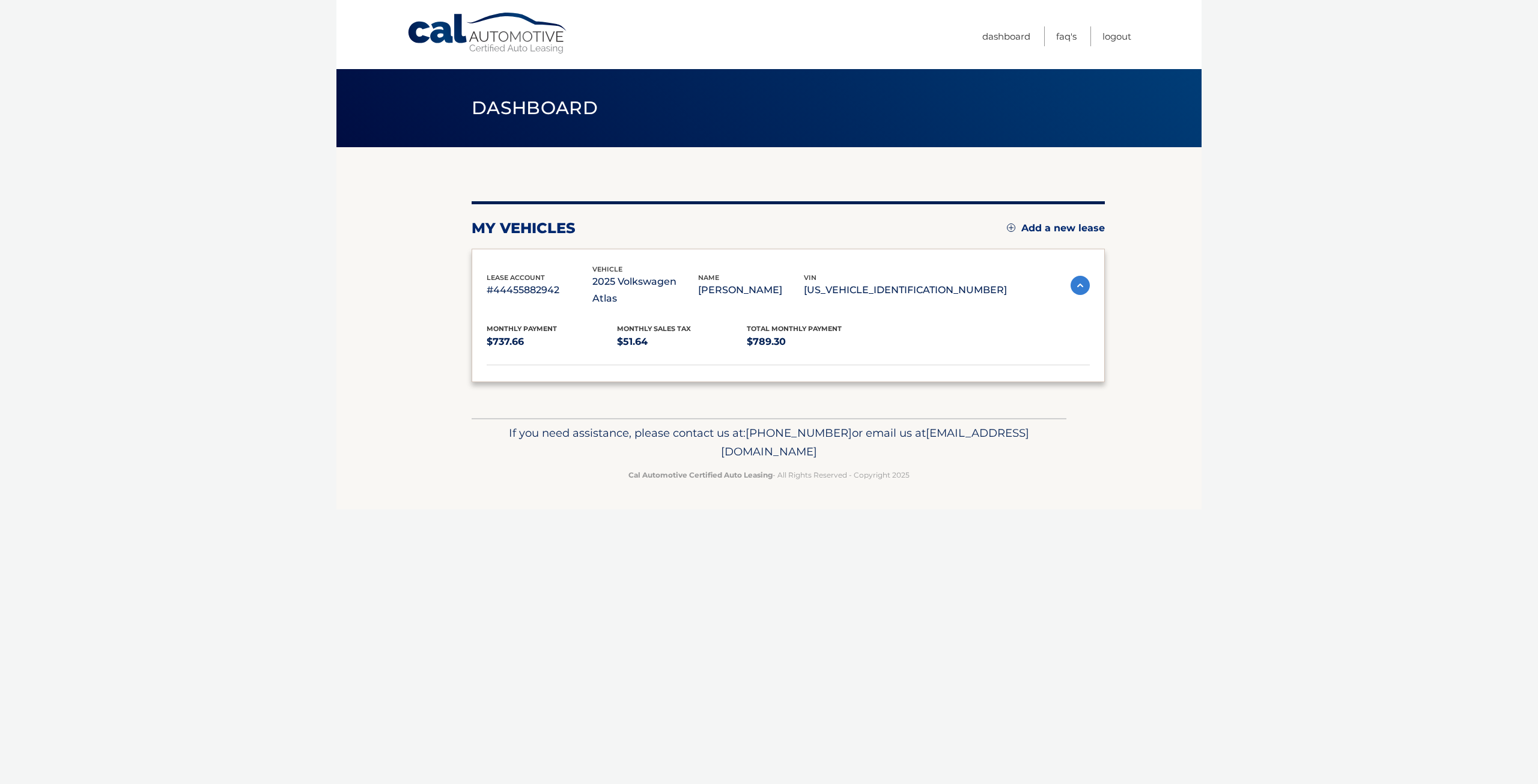
click at [673, 282] on p "2025 Volkswagen Atlas" at bounding box center [646, 290] width 106 height 34
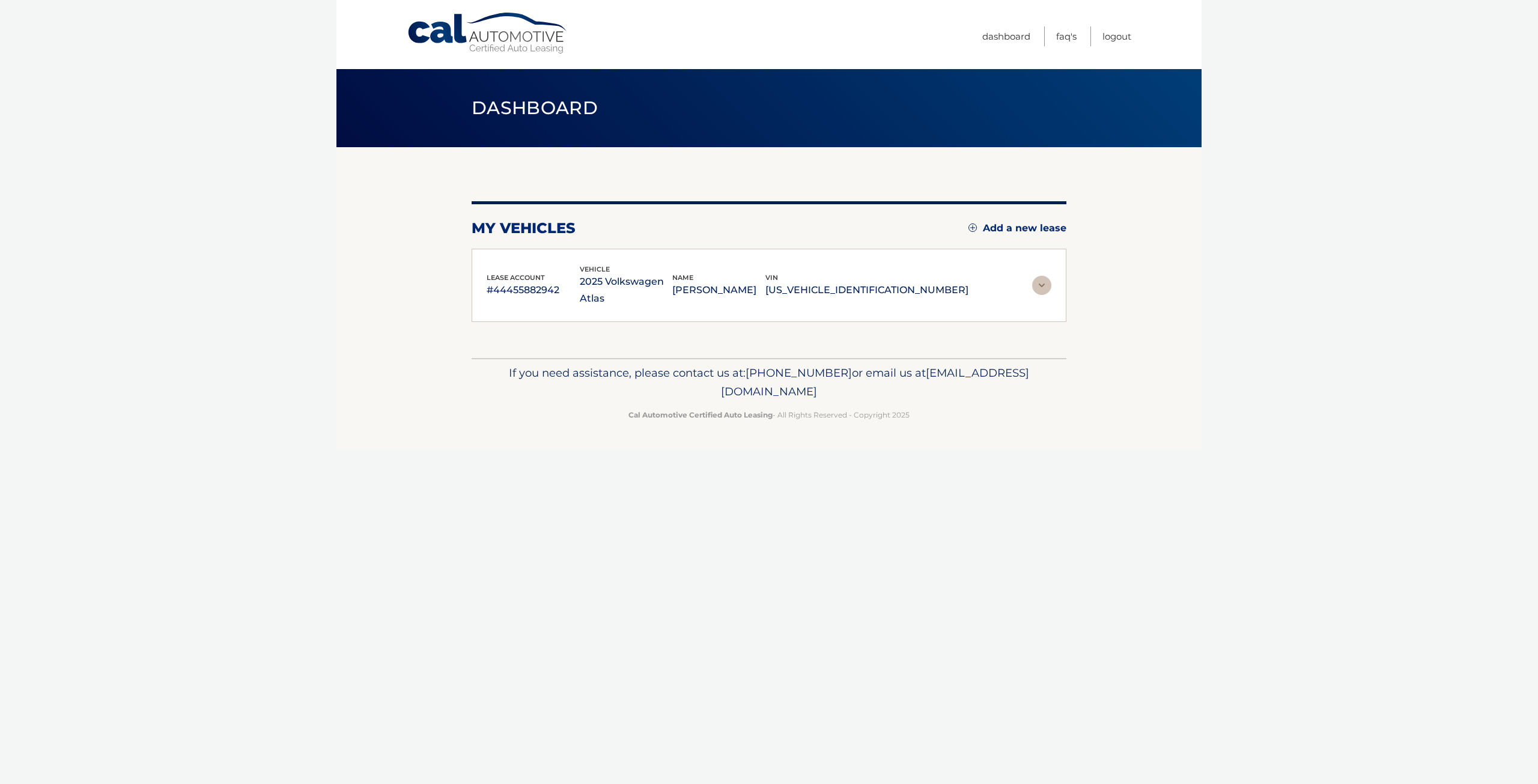
drag, startPoint x: 673, startPoint y: 282, endPoint x: 1358, endPoint y: 125, distance: 702.8
click at [1359, 130] on body "Cal Automotive Menu Dashboard FAQ's Logout" at bounding box center [769, 392] width 1538 height 784
click at [1312, 239] on body "Cal Automotive Menu Dashboard FAQ's Logout" at bounding box center [769, 392] width 1538 height 784
click at [1312, 225] on body "Cal Automotive Menu Dashboard FAQ's Logout" at bounding box center [769, 392] width 1538 height 784
click at [672, 296] on div "lease account #44455882942 vehicle 2025 Volkswagen Atlas name STEVE SANTANA vin…" at bounding box center [769, 285] width 595 height 74
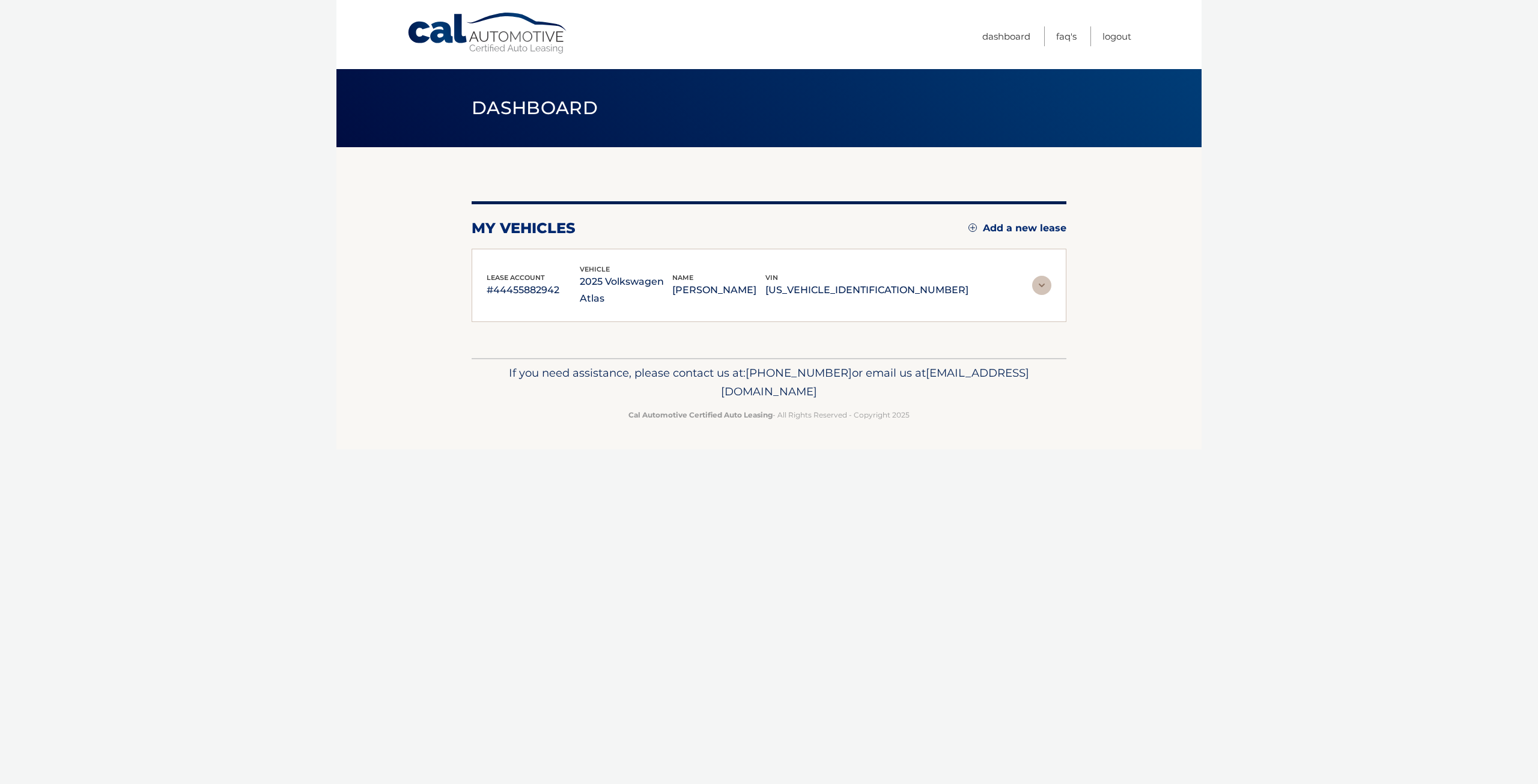
click at [1041, 276] on img at bounding box center [1042, 285] width 19 height 19
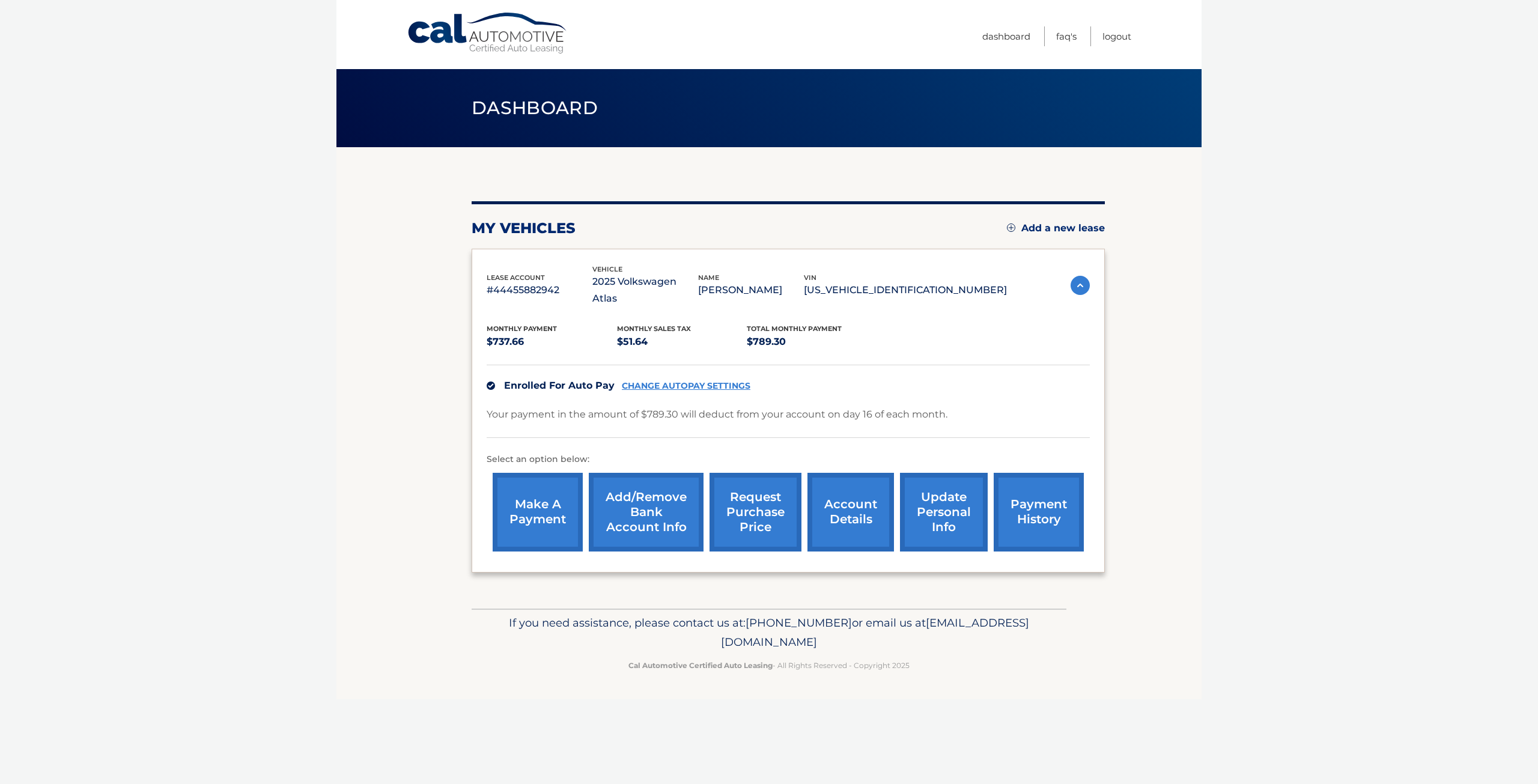
click at [855, 493] on link "account details" at bounding box center [851, 512] width 87 height 79
